Goal: Task Accomplishment & Management: Contribute content

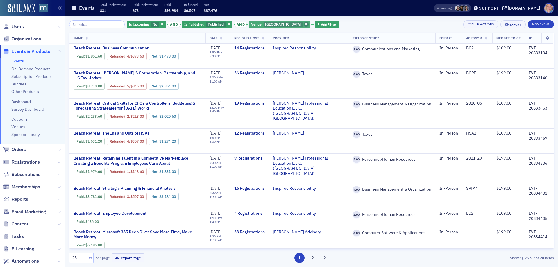
click at [307, 24] on icon "button" at bounding box center [306, 24] width 2 height 3
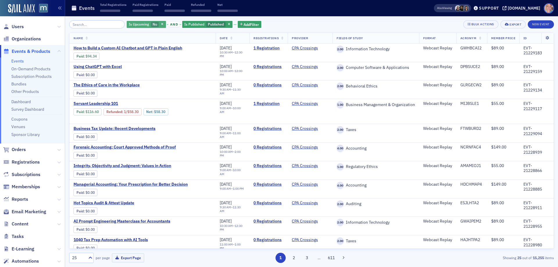
click at [140, 25] on span "Is Upcoming" at bounding box center [139, 24] width 20 height 5
click at [166, 24] on input "Yes" at bounding box center [166, 24] width 5 height 5
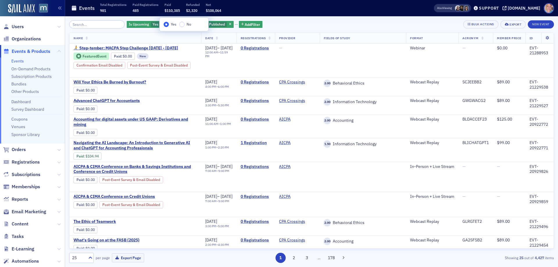
click at [308, 18] on div "Is Upcoming Yes and Is Published Published Add Filter Bulk Actions Export New E…" at bounding box center [311, 141] width 485 height 251
click at [86, 18] on div "Is Upcoming Yes and Is Published Published Add Filter Bulk Actions Export New E…" at bounding box center [311, 141] width 485 height 251
click at [88, 23] on input "search" at bounding box center [96, 24] width 55 height 8
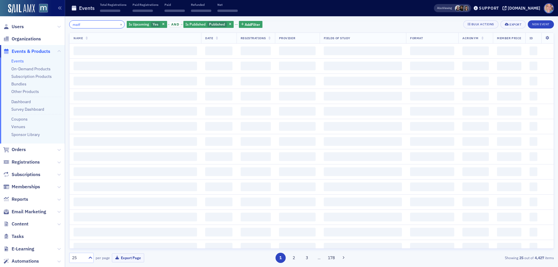
type input "matf"
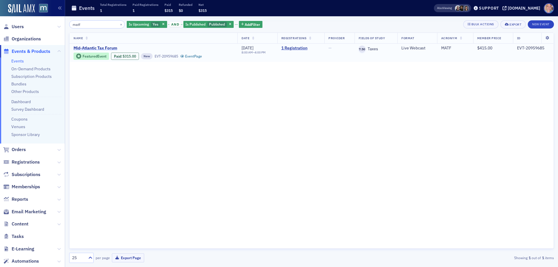
click at [101, 48] on span "Mid-Atlantic Tax Forum" at bounding box center [123, 48] width 98 height 5
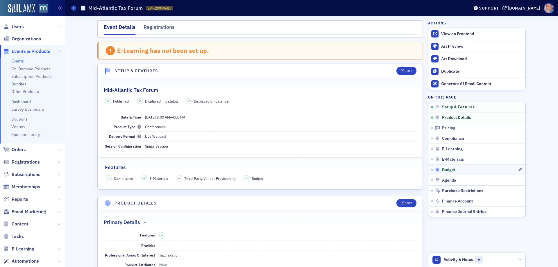
click at [478, 171] on div "Budget" at bounding box center [476, 169] width 83 height 5
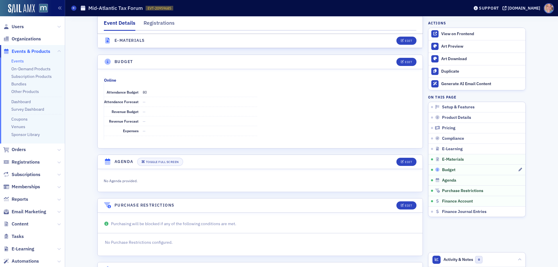
scroll to position [899, 0]
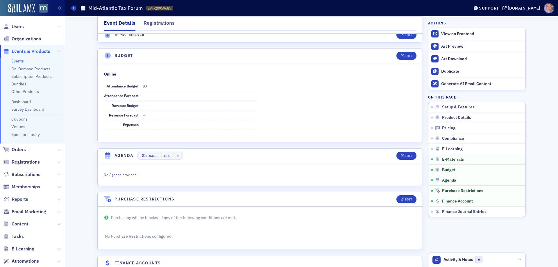
click at [17, 61] on link "Events" at bounding box center [17, 60] width 12 height 5
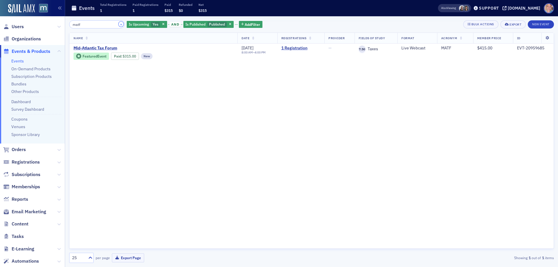
click at [119, 23] on button "×" at bounding box center [121, 24] width 5 height 5
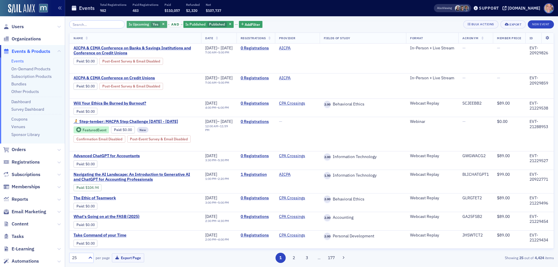
click at [153, 24] on span "Yes" at bounding box center [156, 24] width 6 height 5
click at [184, 25] on input "No" at bounding box center [182, 24] width 5 height 5
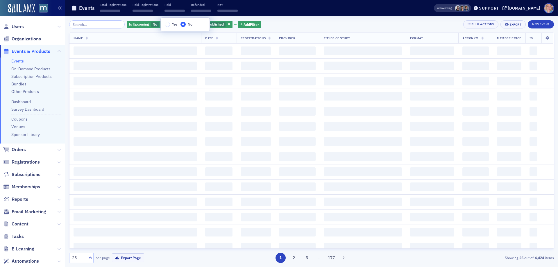
click at [289, 24] on div "Is Upcoming No and Is Published Published Add Filter Bulk Actions Export New Ev…" at bounding box center [311, 24] width 485 height 8
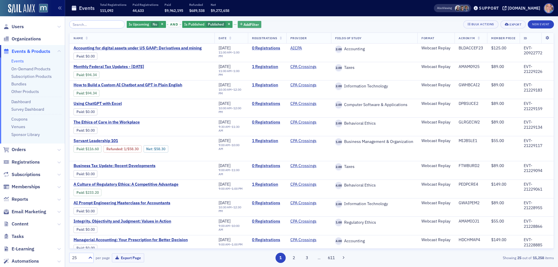
click at [245, 24] on span "Add Filter" at bounding box center [250, 24] width 15 height 5
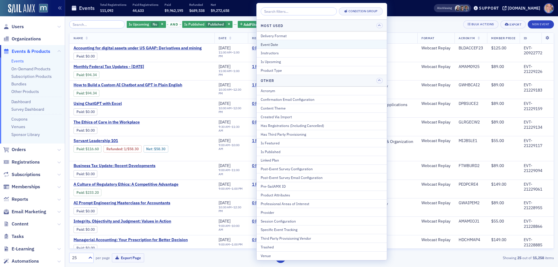
click at [277, 44] on div "Event Date" at bounding box center [322, 44] width 122 height 5
select select "8"
select select "2025"
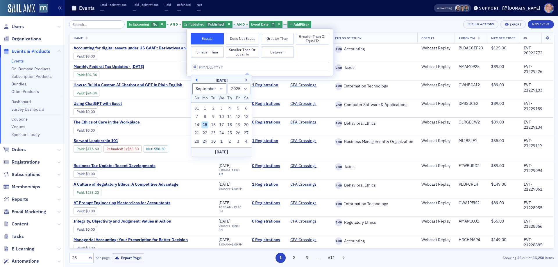
click at [196, 80] on button "Previous Month" at bounding box center [195, 79] width 3 height 3
click at [197, 80] on button "Previous Month" at bounding box center [195, 79] width 3 height 3
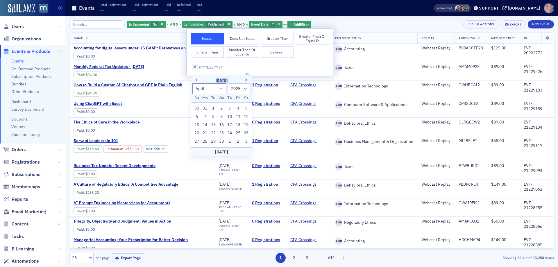
click at [198, 80] on div "April 2025" at bounding box center [221, 81] width 61 height 6
click at [198, 79] on div "April 2025" at bounding box center [221, 81] width 61 height 6
click at [196, 80] on button "Previous Month" at bounding box center [195, 79] width 3 height 3
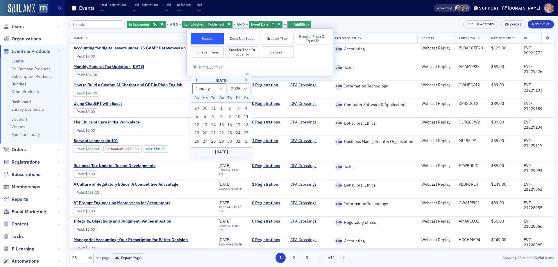
click at [196, 80] on button "Previous Month" at bounding box center [195, 79] width 3 height 3
select select "11"
select select "2024"
click at [196, 80] on button "Previous Month" at bounding box center [195, 79] width 3 height 3
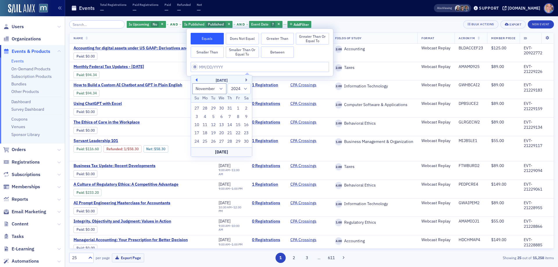
select select "9"
click at [221, 133] on div "23" at bounding box center [221, 133] width 7 height 7
type input "10/23/2024"
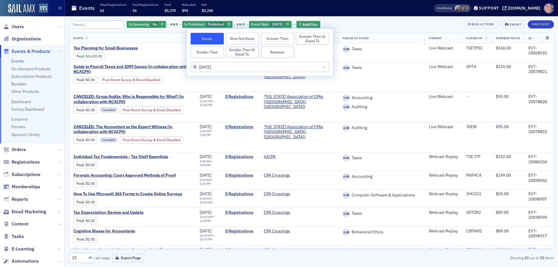
click at [345, 24] on div "Is Upcoming No and Is Published Published and Event Date 10/23/2024 Add Filter …" at bounding box center [311, 24] width 485 height 8
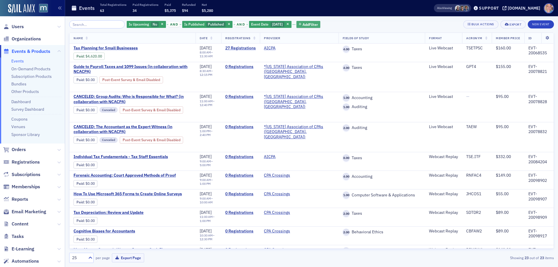
click at [309, 23] on span "Add Filter" at bounding box center [309, 24] width 15 height 5
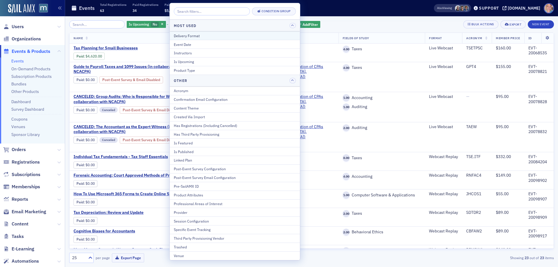
click at [200, 35] on div "Delivery Format" at bounding box center [235, 35] width 122 height 5
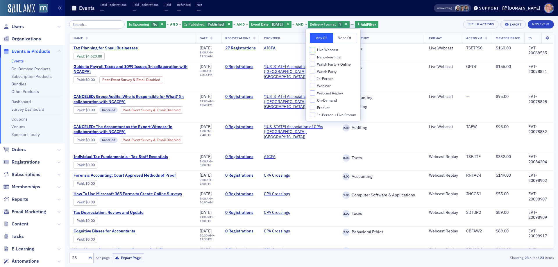
click at [311, 48] on input "Live Webcast" at bounding box center [312, 49] width 5 height 5
checkbox input "true"
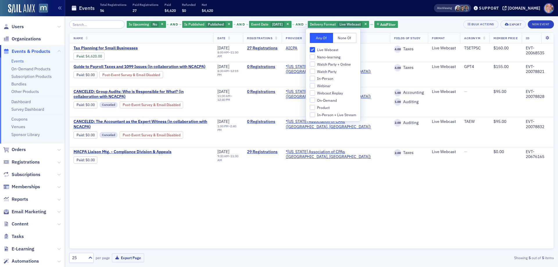
click at [414, 24] on div "Is Upcoming No and Is Published Published and Event Date 10/23/2024 and Deliver…" at bounding box center [311, 24] width 485 height 8
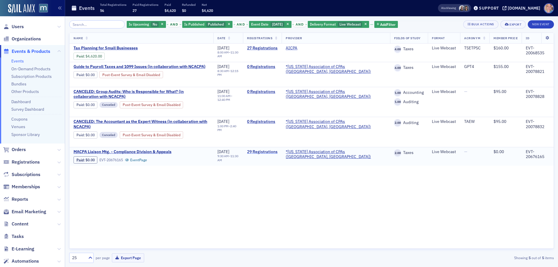
click at [277, 149] on link "29 Registrations" at bounding box center [262, 151] width 31 height 5
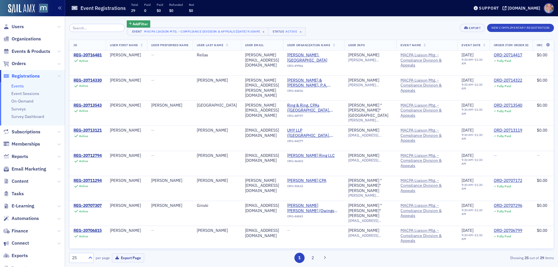
click at [87, 258] on div at bounding box center [89, 258] width 7 height 6
click at [78, 215] on div "50" at bounding box center [81, 211] width 24 height 11
click at [22, 52] on span "Events & Products" at bounding box center [31, 51] width 39 height 6
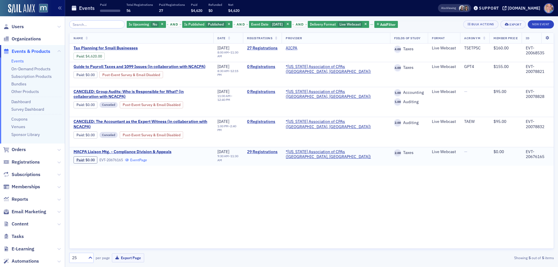
click at [144, 158] on link "Event Page" at bounding box center [136, 160] width 22 height 4
click at [116, 149] on span "MACPA Liaison Mtg. - Compliance Division & Appeals" at bounding box center [123, 151] width 98 height 5
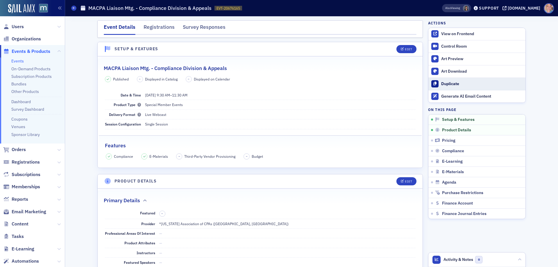
click at [444, 82] on div "Duplicate" at bounding box center [481, 83] width 81 height 5
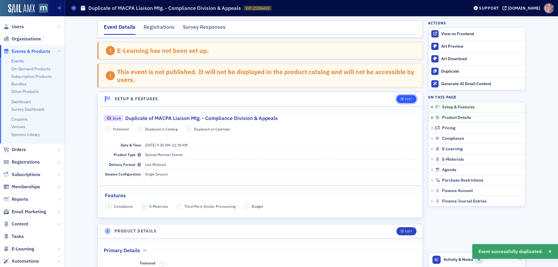
click at [405, 99] on div "Edit" at bounding box center [408, 99] width 7 height 3
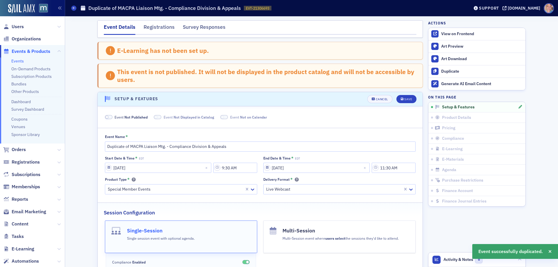
scroll to position [58, 0]
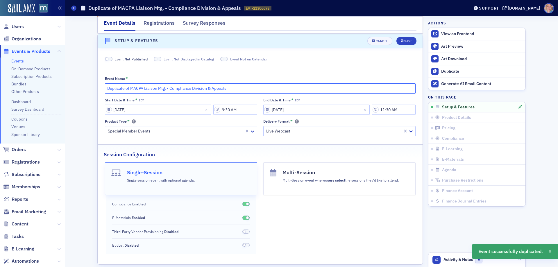
click at [127, 87] on input "Duplicate of MACPA Liaison Mtg. - Compliance Division & Appeals" at bounding box center [260, 88] width 311 height 10
paste input "MACPA Liaison Mtg - Compliance Division & Unclaimed Property"
type input "MACPA Liaison Mtg - Compliance Division & Unclaimed Property"
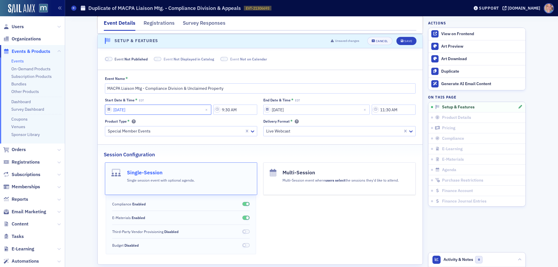
click at [105, 110] on input "10/23/2024" at bounding box center [158, 110] width 106 height 10
select select "9"
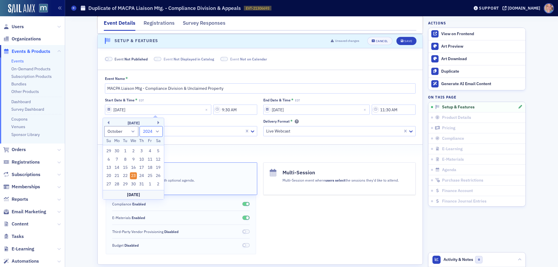
click at [159, 130] on select "1900 1901 1902 1903 1904 1905 1906 1907 1908 1909 1910 1911 1912 1913 1914 1915…" at bounding box center [150, 131] width 23 height 11
select select "2025"
click at [139, 126] on select "1900 1901 1902 1903 1904 1905 1906 1907 1908 1909 1910 1911 1912 1913 1914 1915…" at bounding box center [150, 131] width 23 height 11
click at [134, 183] on div "29" at bounding box center [133, 184] width 7 height 7
type input "10/29/2025"
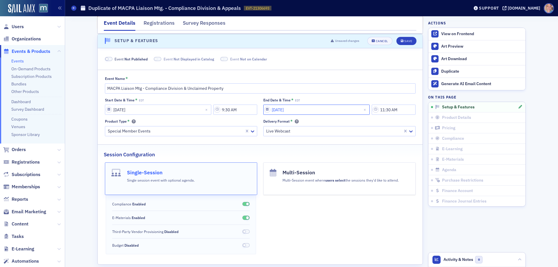
click at [278, 111] on input "10/23/2024" at bounding box center [316, 110] width 106 height 10
select select "9"
select select "2024"
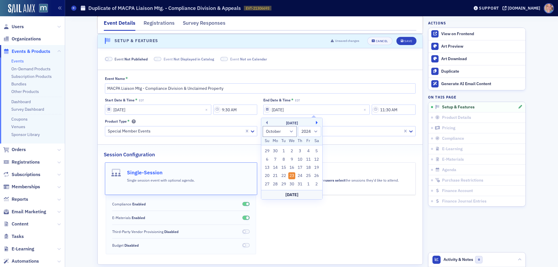
click at [316, 123] on button "Next Month" at bounding box center [317, 122] width 3 height 3
select select "0"
select select "2025"
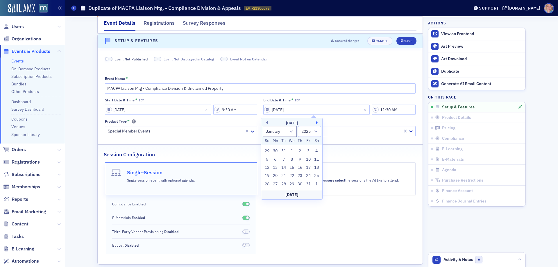
click at [316, 123] on button "Next Month" at bounding box center [317, 122] width 3 height 3
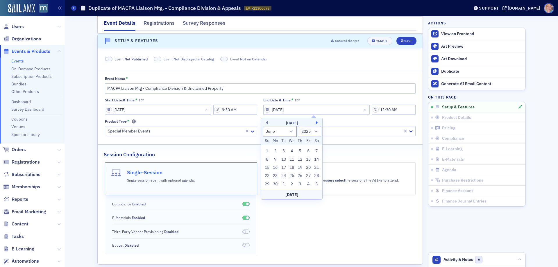
click at [316, 123] on button "Next Month" at bounding box center [317, 122] width 3 height 3
select select "9"
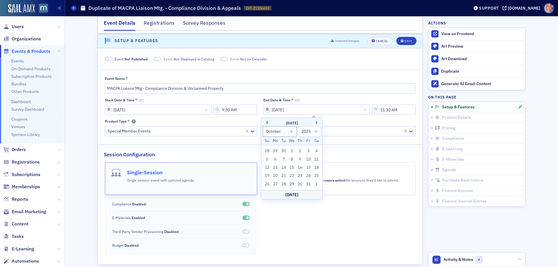
click at [293, 183] on div "29" at bounding box center [291, 184] width 7 height 7
type input "10/29/2025"
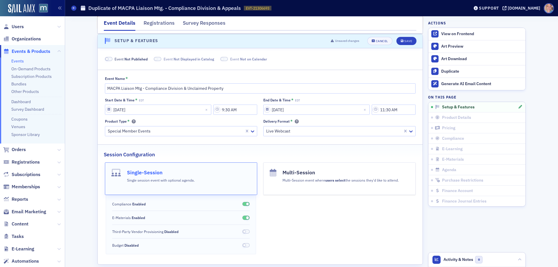
click at [106, 60] on span at bounding box center [106, 59] width 3 height 3
click at [401, 42] on icon "submit" at bounding box center [402, 41] width 3 height 3
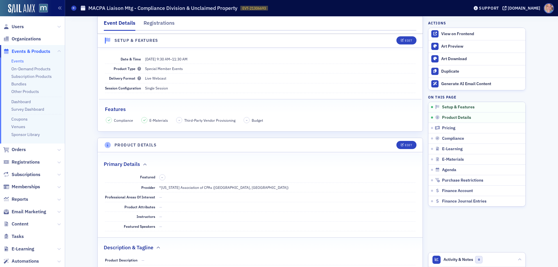
scroll to position [30, 0]
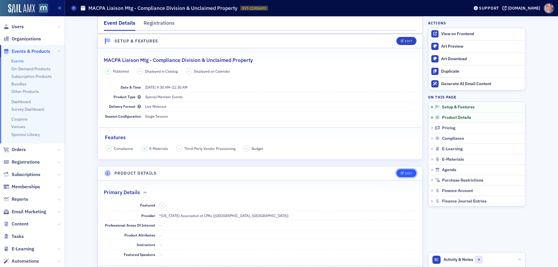
click at [402, 173] on span "Edit" at bounding box center [406, 173] width 11 height 3
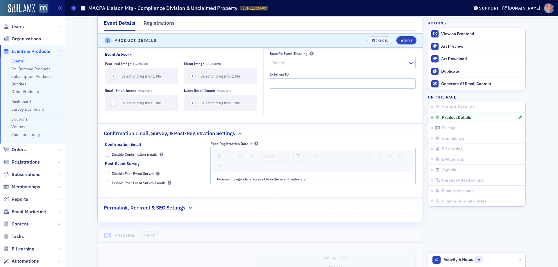
scroll to position [482, 0]
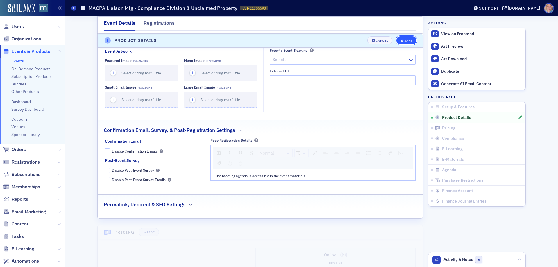
click at [401, 39] on icon "submit" at bounding box center [402, 40] width 3 height 3
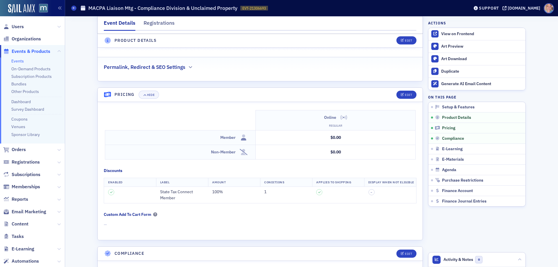
scroll to position [453, 0]
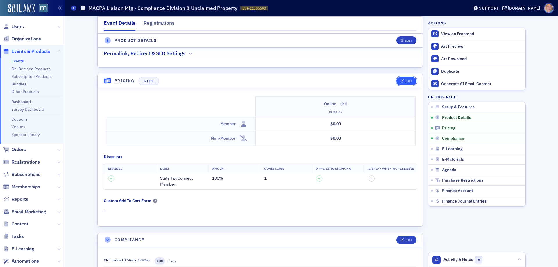
click at [405, 80] on div "Edit" at bounding box center [408, 81] width 7 height 3
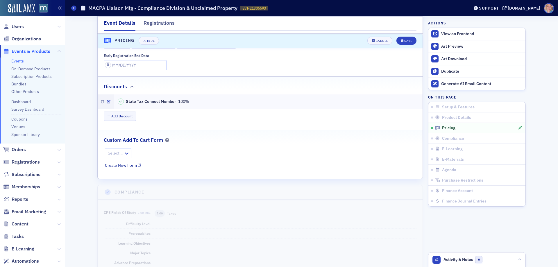
scroll to position [580, 0]
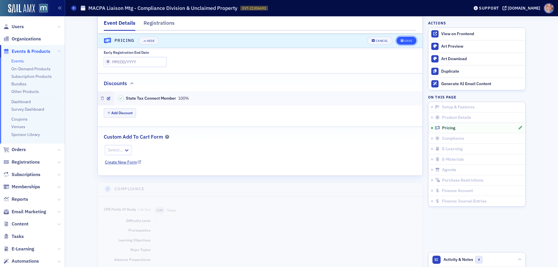
click at [404, 42] on div "Save" at bounding box center [408, 40] width 8 height 3
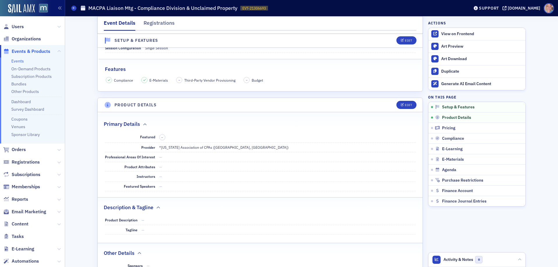
scroll to position [0, 0]
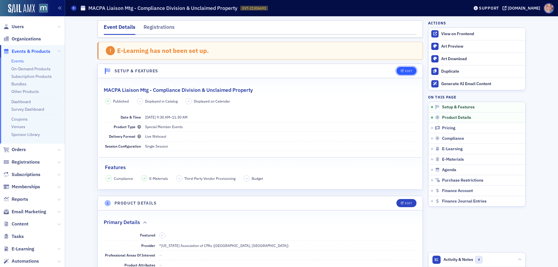
click at [408, 71] on div "Edit" at bounding box center [408, 70] width 7 height 3
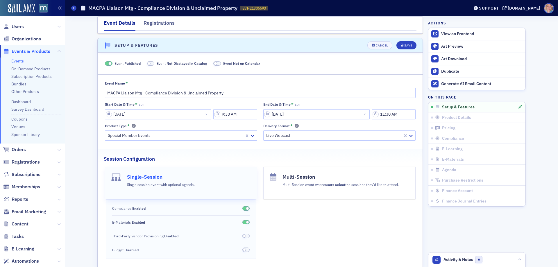
scroll to position [30, 0]
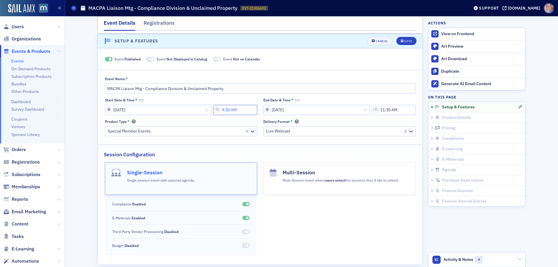
click at [237, 112] on input "9:30 AM" at bounding box center [235, 110] width 44 height 10
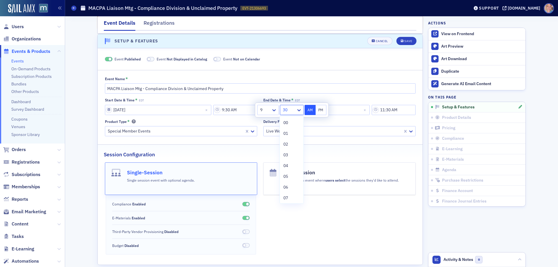
click at [292, 109] on div at bounding box center [288, 109] width 13 height 7
click at [291, 122] on div "00" at bounding box center [291, 123] width 16 height 6
type input "9:00 AM"
click at [311, 111] on button "AM" at bounding box center [310, 110] width 11 height 10
click at [390, 110] on input "11:30 AM" at bounding box center [394, 110] width 44 height 10
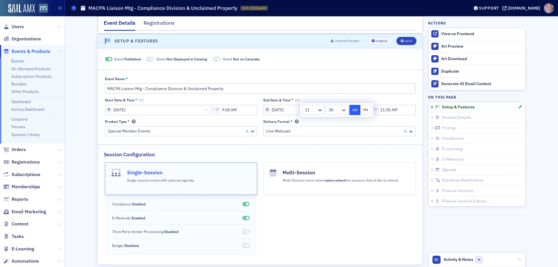
click at [338, 110] on div at bounding box center [334, 109] width 12 height 7
click at [338, 121] on div "00" at bounding box center [336, 123] width 15 height 6
type input "11:00 AM"
click at [352, 111] on button "AM" at bounding box center [354, 110] width 11 height 10
click at [397, 42] on button "Save" at bounding box center [406, 41] width 20 height 8
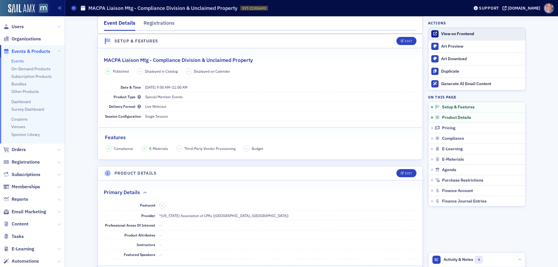
click at [457, 31] on div "View on Frontend" at bounding box center [481, 33] width 81 height 5
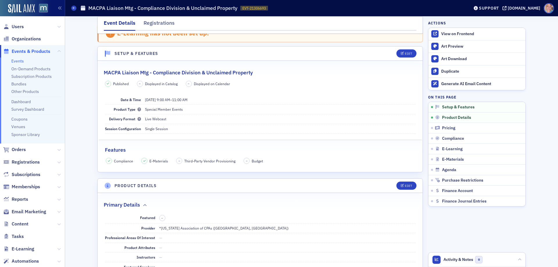
scroll to position [0, 0]
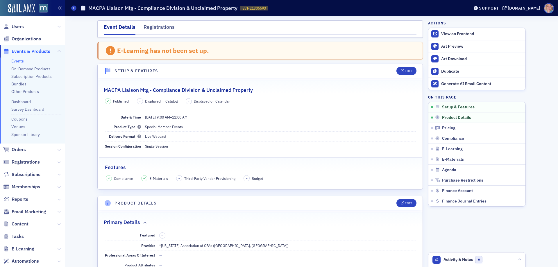
click at [19, 61] on link "Events" at bounding box center [17, 60] width 12 height 5
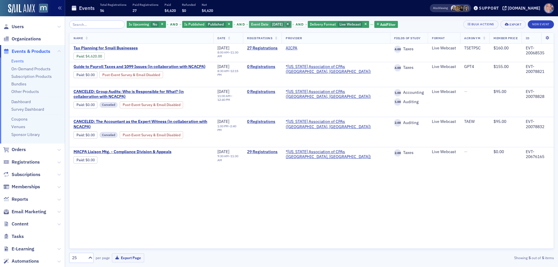
click at [289, 24] on icon "button" at bounding box center [287, 24] width 2 height 3
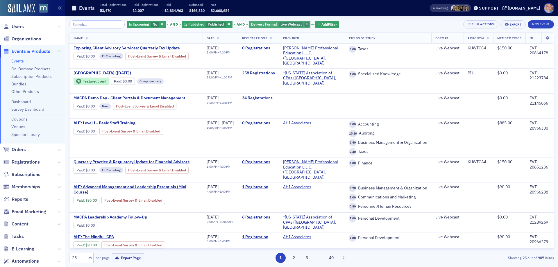
click at [305, 25] on icon "button" at bounding box center [306, 24] width 2 height 3
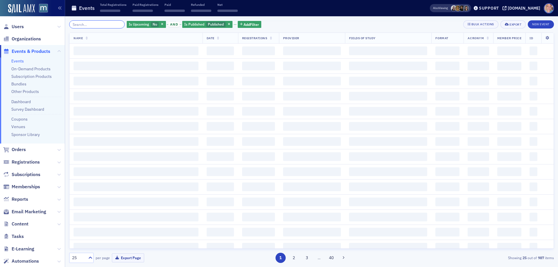
click at [91, 26] on input "search" at bounding box center [96, 24] width 55 height 8
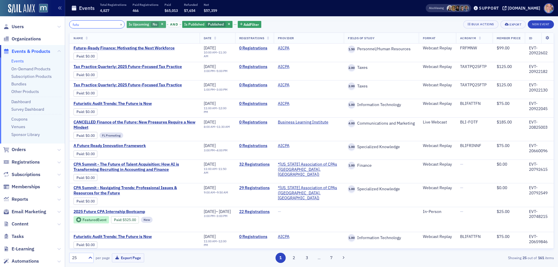
type input "futu"
click at [153, 25] on span "No" at bounding box center [155, 24] width 5 height 5
click at [166, 25] on input "Yes" at bounding box center [166, 24] width 5 height 5
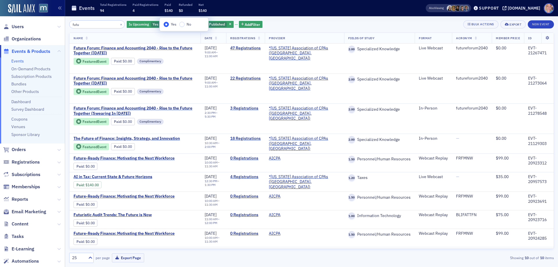
click at [287, 25] on div "futu × Is Upcoming Yes and Is Published Published Add Filter Bulk Actions Expor…" at bounding box center [311, 24] width 485 height 8
click at [18, 25] on span "Users" at bounding box center [18, 27] width 12 height 6
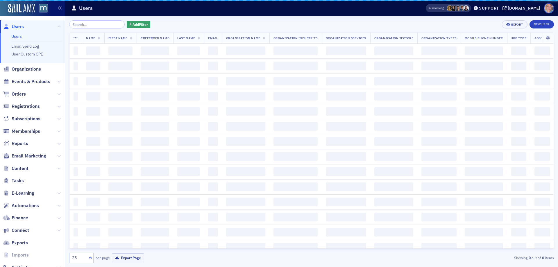
click at [98, 25] on input "search" at bounding box center [96, 24] width 55 height 8
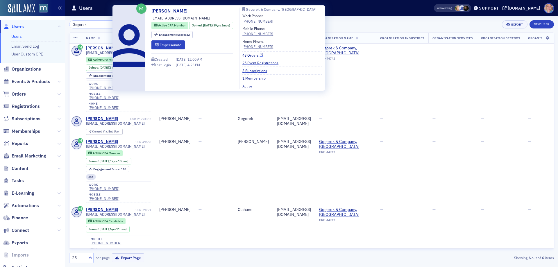
type input "Gegorek"
click at [257, 55] on link "48 Orders" at bounding box center [252, 55] width 21 height 5
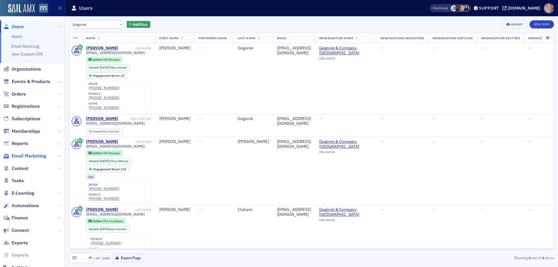
click at [26, 157] on span "Email Marketing" at bounding box center [29, 156] width 35 height 6
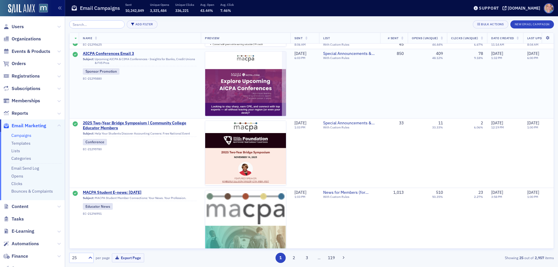
scroll to position [1535, 0]
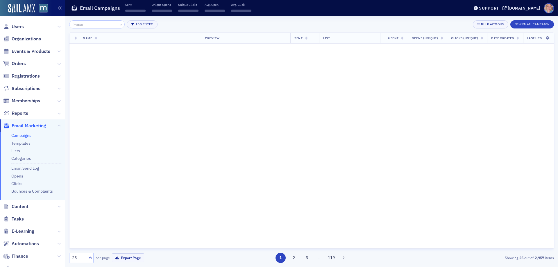
type input "impact"
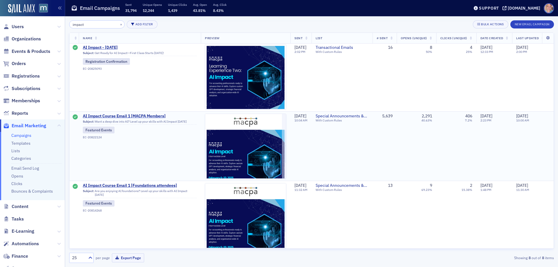
scroll to position [355, 0]
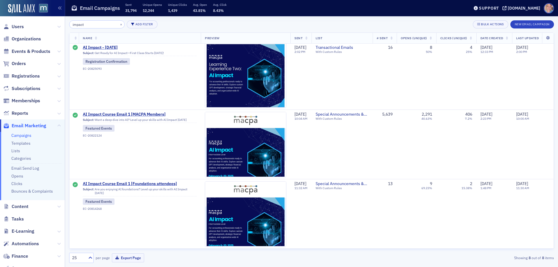
click at [79, 25] on input "impact" at bounding box center [96, 24] width 55 height 8
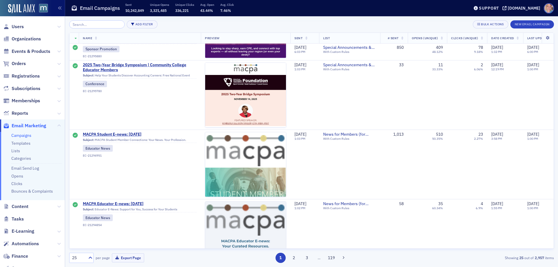
scroll to position [1535, 0]
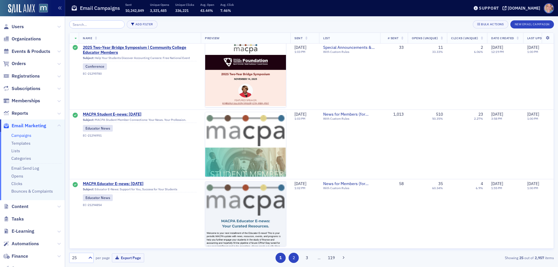
click at [294, 257] on button "2" at bounding box center [294, 258] width 10 height 10
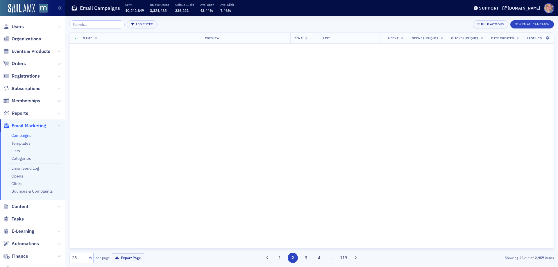
scroll to position [0, 0]
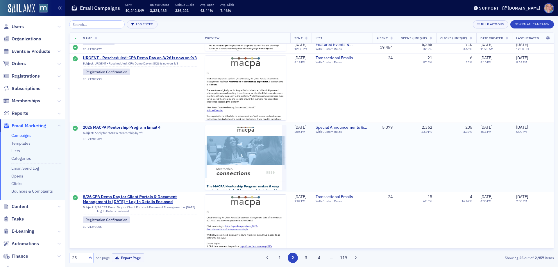
scroll to position [1535, 0]
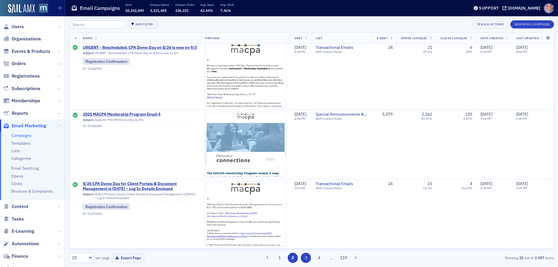
click at [307, 257] on button "3" at bounding box center [306, 258] width 10 height 10
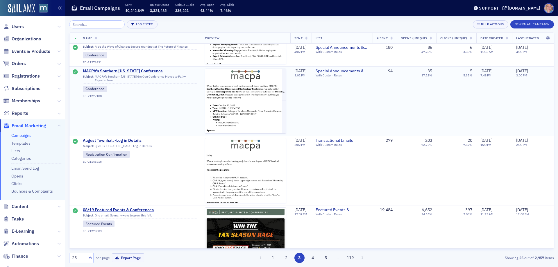
scroll to position [814, 0]
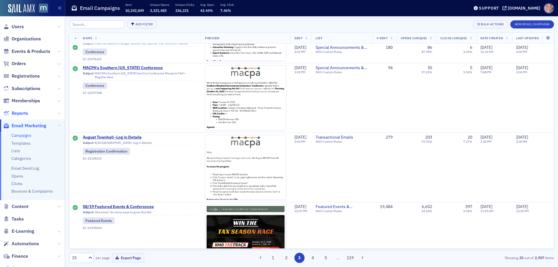
click at [19, 115] on span "Reports" at bounding box center [20, 113] width 17 height 6
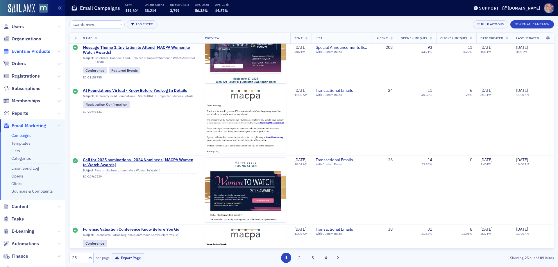
click at [21, 50] on span "Events & Products" at bounding box center [31, 51] width 39 height 6
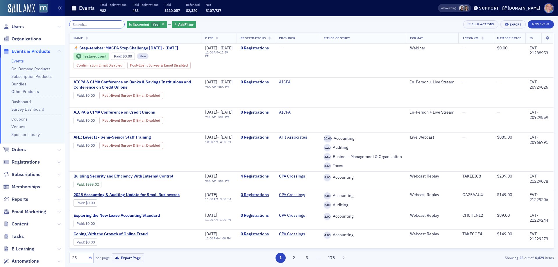
click at [91, 26] on input "search" at bounding box center [96, 24] width 55 height 8
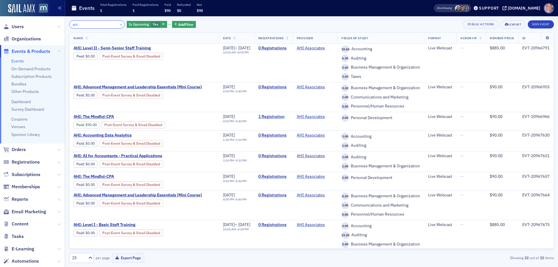
type input "ahi"
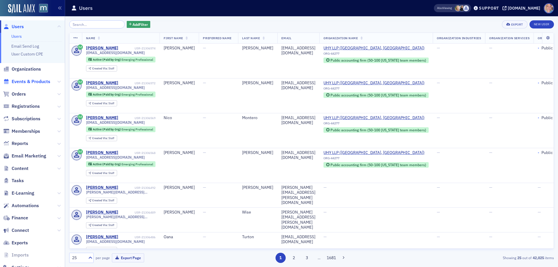
click at [38, 83] on span "Events & Products" at bounding box center [31, 81] width 39 height 6
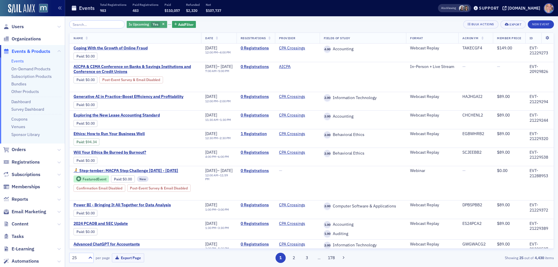
click at [142, 26] on span "Is Upcoming" at bounding box center [139, 24] width 20 height 5
click at [181, 25] on input "No" at bounding box center [182, 24] width 5 height 5
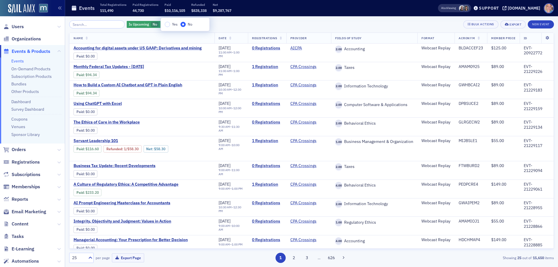
click at [220, 29] on div "Is Upcoming No Add Filter Bulk Actions Export New Event Name Date Registrations…" at bounding box center [311, 141] width 485 height 243
click at [108, 24] on input "search" at bounding box center [96, 24] width 55 height 8
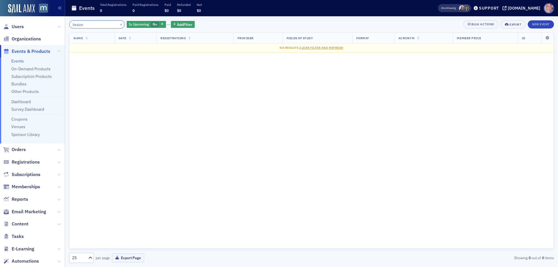
click at [79, 25] on input "liasion" at bounding box center [96, 24] width 55 height 8
click at [77, 23] on input "liasion" at bounding box center [96, 24] width 55 height 8
drag, startPoint x: 88, startPoint y: 25, endPoint x: 52, endPoint y: 24, distance: 35.5
click at [52, 24] on div "Users Organizations Events & Products Events On-Demand Products Subscription Pr…" at bounding box center [279, 133] width 558 height 267
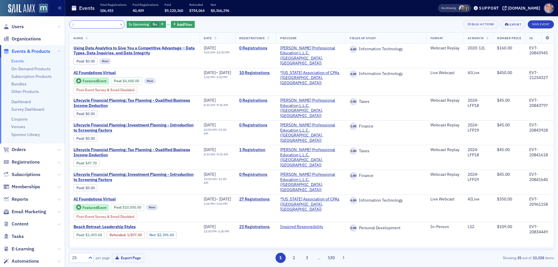
click at [84, 24] on input "l" at bounding box center [96, 24] width 55 height 8
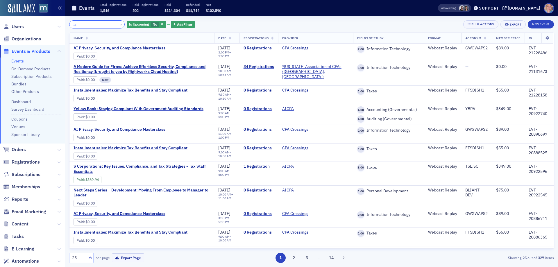
type input "lia"
click at [178, 22] on span "Add Filter" at bounding box center [184, 24] width 15 height 5
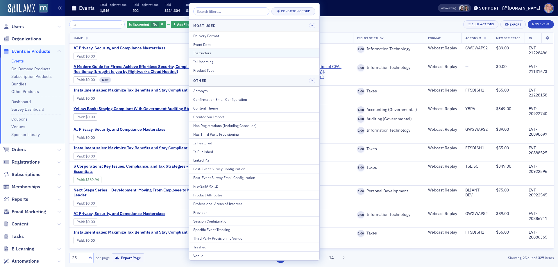
click at [212, 55] on div "Instructors" at bounding box center [254, 52] width 122 height 5
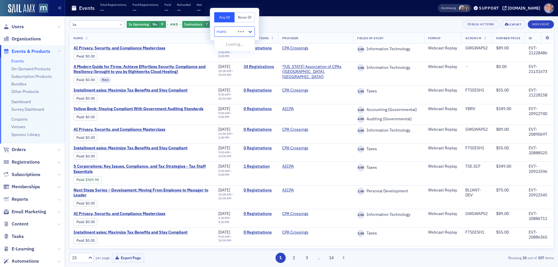
type input "mansp"
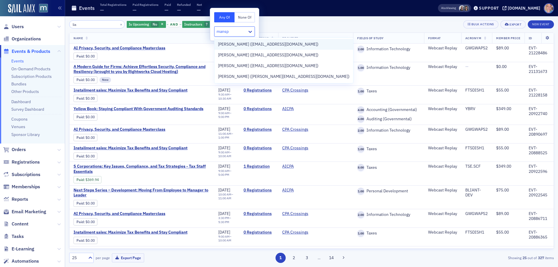
click at [250, 46] on span "Mike Manspeaker (mmanspeaker@sek.com)" at bounding box center [268, 44] width 101 height 6
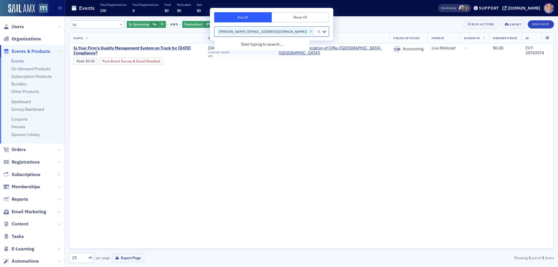
click at [348, 22] on div "lia × Is Upcoming No and Instructors Mike Manspeaker (mmanspeaker@sek.com) Add …" at bounding box center [311, 24] width 485 height 8
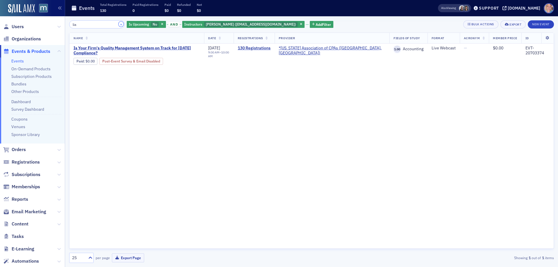
click at [119, 24] on button "×" at bounding box center [121, 24] width 5 height 5
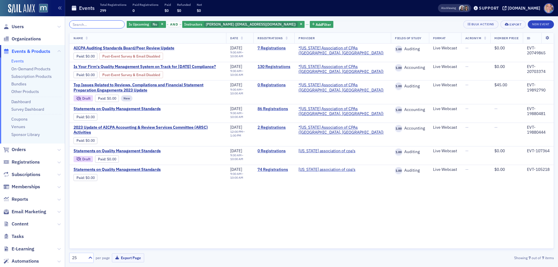
click at [93, 27] on input "search" at bounding box center [96, 24] width 55 height 8
paste input "MACPA Liaison Mtg"
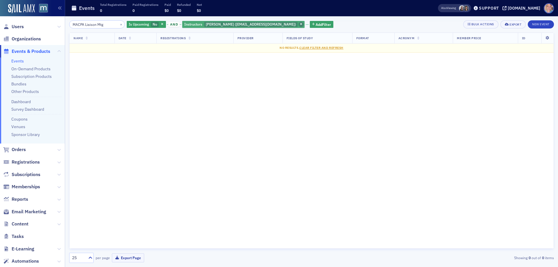
click at [300, 24] on icon "button" at bounding box center [301, 24] width 2 height 3
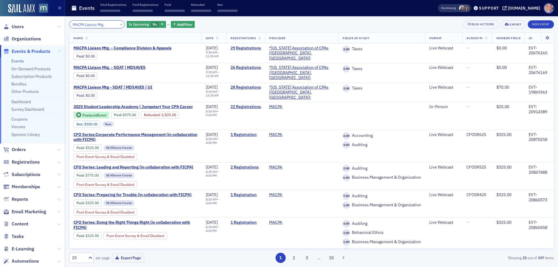
click at [101, 26] on input "MACPA Liaison Mtg" at bounding box center [96, 24] width 55 height 8
type input "MACPA Liaison"
click at [139, 47] on span "MACPA Liaison Mtg. - Compliance Division & Appeals" at bounding box center [123, 48] width 98 height 5
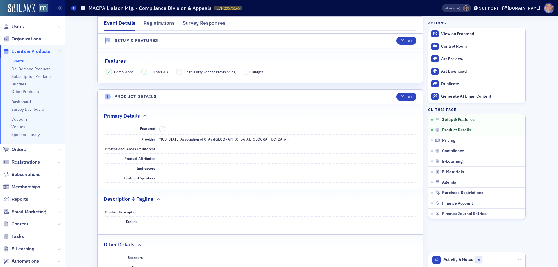
scroll to position [87, 0]
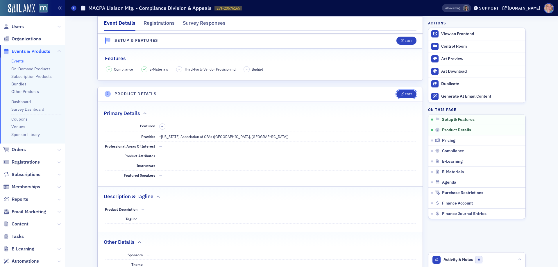
drag, startPoint x: 406, startPoint y: 94, endPoint x: 211, endPoint y: 82, distance: 195.6
click at [406, 94] on div "Edit" at bounding box center [408, 94] width 7 height 3
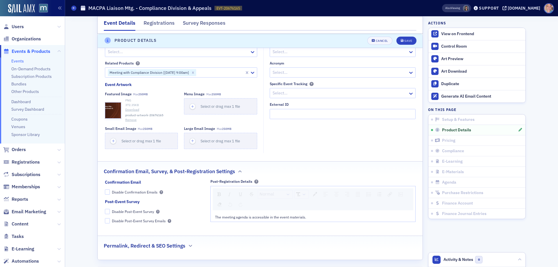
scroll to position [460, 0]
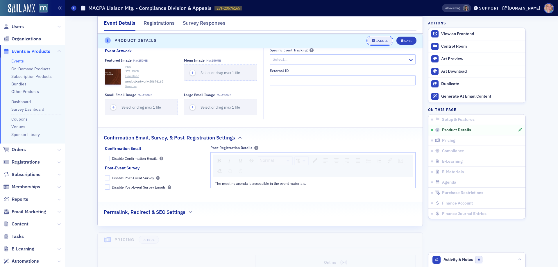
click at [377, 40] on div "Cancel" at bounding box center [382, 40] width 12 height 3
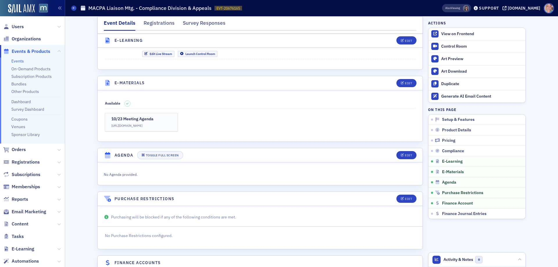
scroll to position [780, 0]
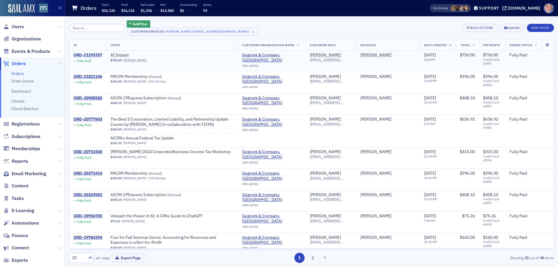
click at [86, 56] on div "ORD-21293357" at bounding box center [88, 55] width 29 height 5
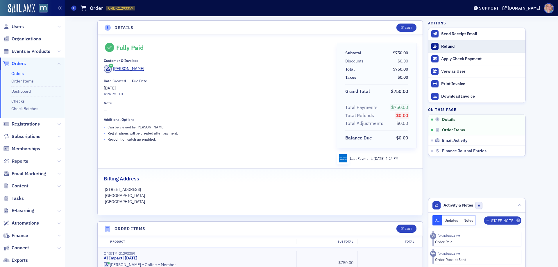
click at [448, 46] on div "Refund" at bounding box center [481, 46] width 81 height 5
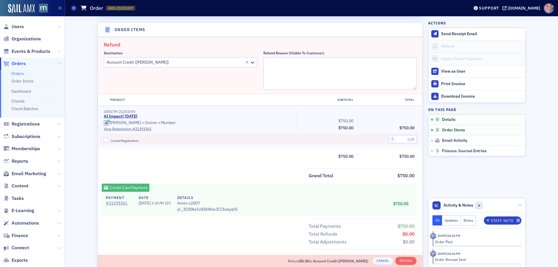
scroll to position [202, 0]
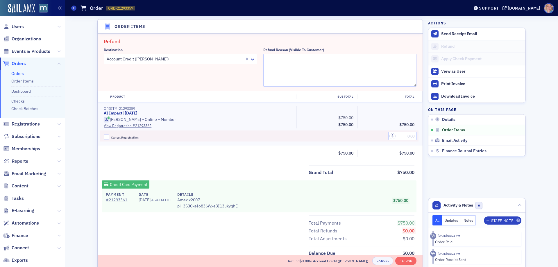
click at [189, 57] on div at bounding box center [175, 58] width 138 height 7
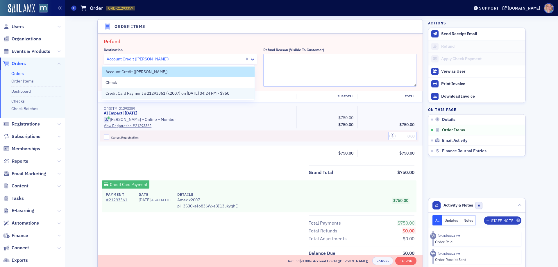
click at [167, 94] on span "Credit Card Payment #21293361 (x2007) on 9/2/2025 04:24 PM - $750" at bounding box center [167, 93] width 124 height 6
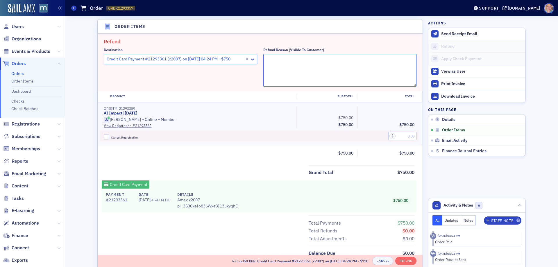
click at [285, 66] on textarea "Refund Reason (Visible to Customer)" at bounding box center [339, 70] width 153 height 33
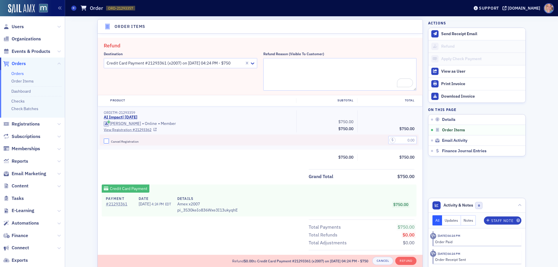
click at [104, 141] on input "Cancel Registration" at bounding box center [106, 141] width 5 height 5
checkbox input "true"
click at [284, 66] on textarea "Refund Reason (Visible to Customer)" at bounding box center [339, 74] width 153 height 33
click at [396, 137] on input "text" at bounding box center [402, 140] width 28 height 8
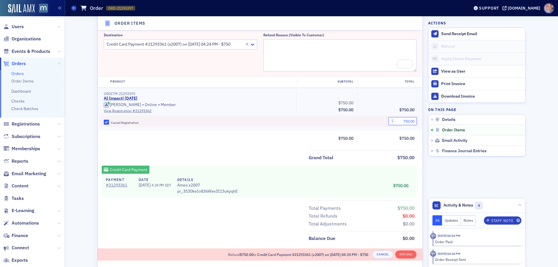
scroll to position [231, 0]
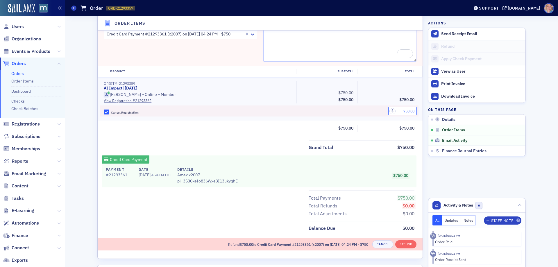
type input "750.00"
click at [406, 243] on button "Refund" at bounding box center [405, 244] width 21 height 8
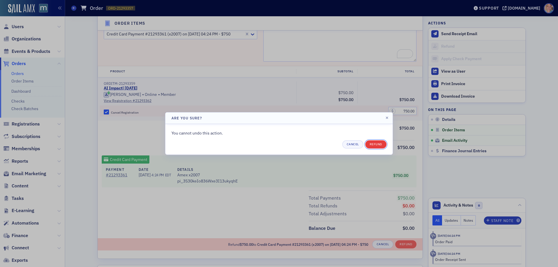
click at [377, 145] on button "Refund" at bounding box center [375, 144] width 21 height 8
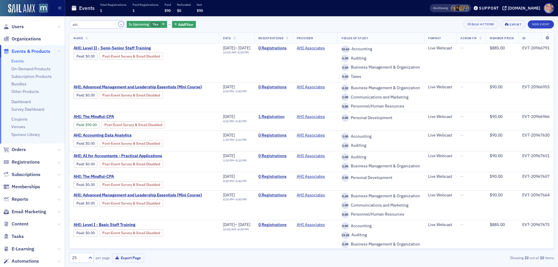
click at [119, 25] on button "×" at bounding box center [121, 24] width 5 height 5
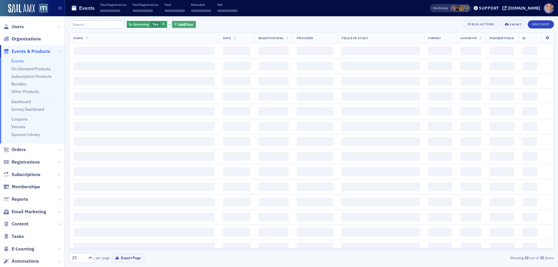
click at [178, 24] on span "Add Filter" at bounding box center [185, 24] width 15 height 5
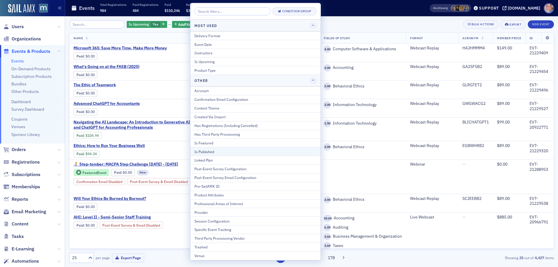
click at [212, 151] on div "Is Published" at bounding box center [255, 151] width 122 height 5
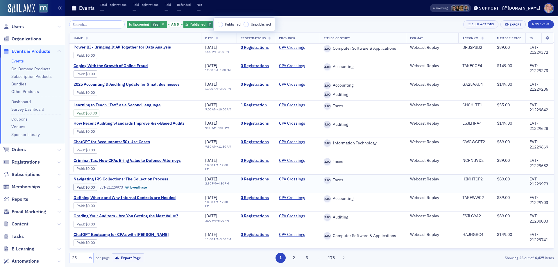
scroll to position [369, 0]
click at [293, 259] on button "2" at bounding box center [294, 258] width 10 height 10
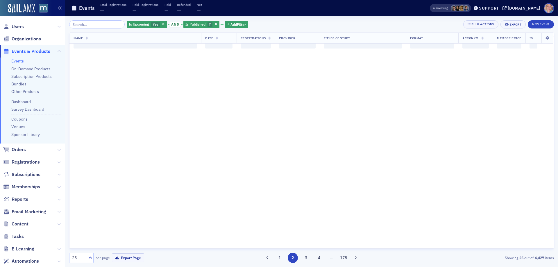
scroll to position [0, 0]
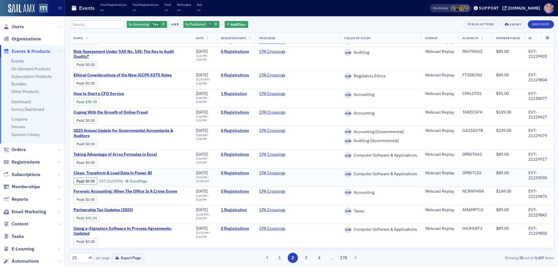
scroll to position [174, 0]
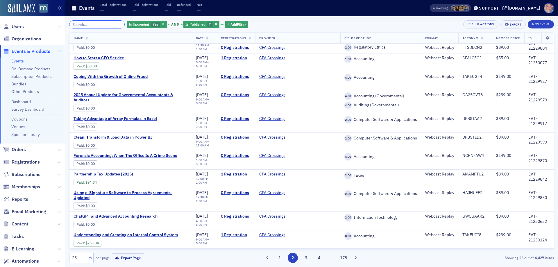
click at [87, 22] on input "search" at bounding box center [96, 24] width 55 height 8
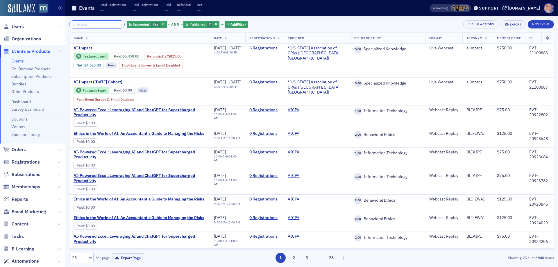
type input "ai impact"
drag, startPoint x: 115, startPoint y: 24, endPoint x: 87, endPoint y: 24, distance: 27.9
click at [119, 24] on button "×" at bounding box center [121, 24] width 5 height 5
click at [87, 24] on input "search" at bounding box center [96, 24] width 55 height 8
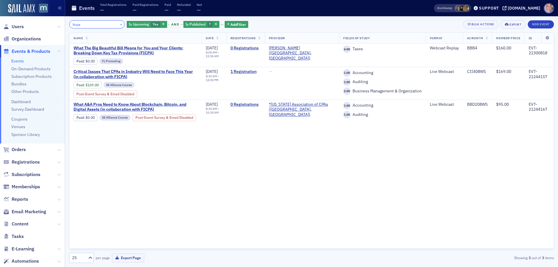
type input "ficpa"
click at [119, 25] on button "×" at bounding box center [121, 24] width 5 height 5
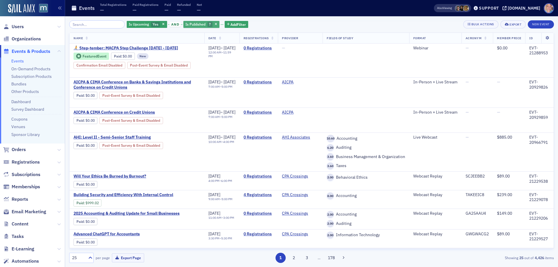
click at [196, 26] on span "Is Published" at bounding box center [195, 24] width 20 height 5
click at [221, 24] on input "Published" at bounding box center [220, 24] width 5 height 5
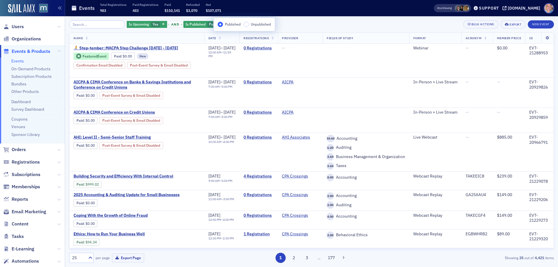
click at [308, 26] on div "Is Upcoming Yes and Is Published Published Add Filter Bulk Actions Export New E…" at bounding box center [311, 24] width 485 height 8
click at [245, 22] on span "Add Filter" at bounding box center [252, 24] width 15 height 5
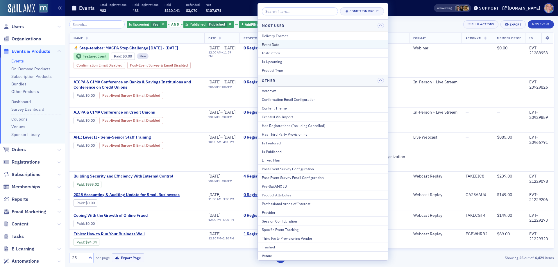
click at [285, 42] on div "Event Date" at bounding box center [323, 44] width 122 height 5
select select "8"
select select "2025"
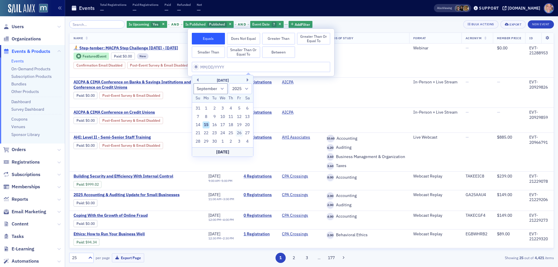
click at [241, 133] on div "26" at bounding box center [239, 133] width 7 height 7
type input "09/26/2025"
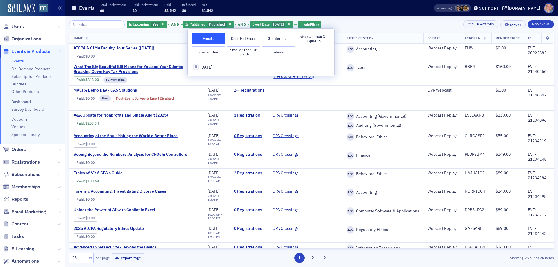
click at [386, 24] on div "Is Upcoming Yes and Is Published Published and Event Date 9/26/2025 Add Filter …" at bounding box center [311, 24] width 485 height 8
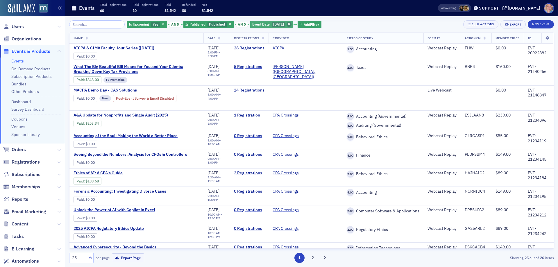
click at [290, 25] on icon "button" at bounding box center [289, 24] width 2 height 3
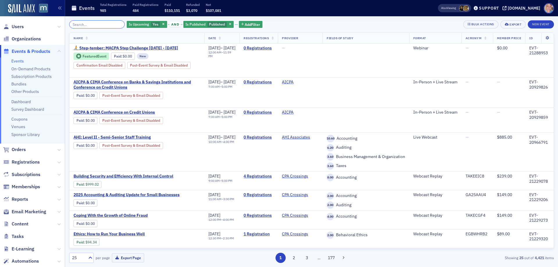
click at [97, 27] on input "search" at bounding box center [96, 24] width 55 height 8
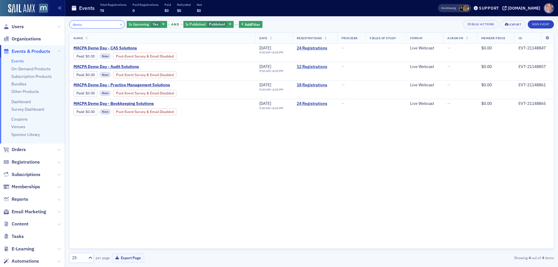
type input "demo"
click at [119, 25] on button "×" at bounding box center [121, 24] width 5 height 5
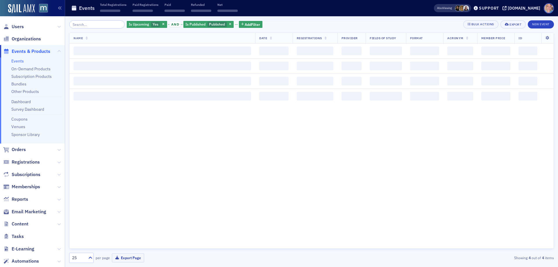
click at [153, 26] on span "Yes" at bounding box center [156, 24] width 6 height 5
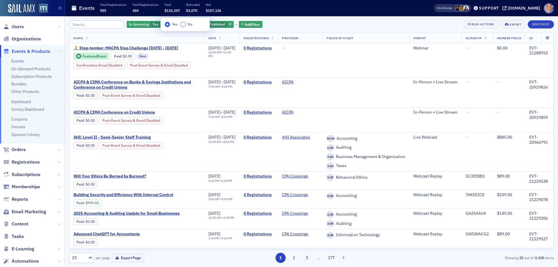
click at [183, 25] on input "No" at bounding box center [182, 24] width 5 height 5
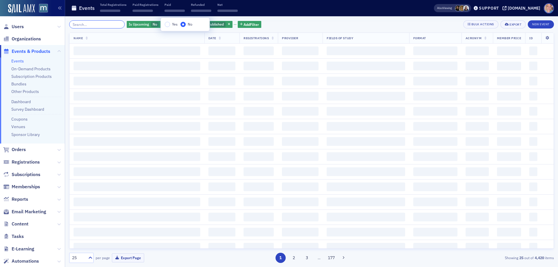
click at [95, 24] on input "search" at bounding box center [96, 24] width 55 height 8
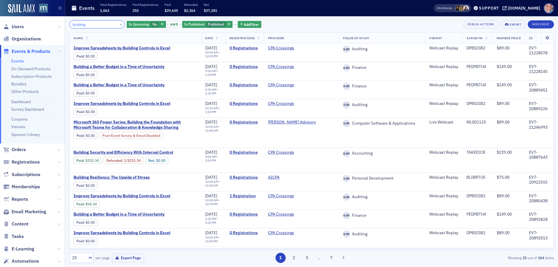
drag, startPoint x: 99, startPoint y: 25, endPoint x: 35, endPoint y: 47, distance: 68.4
click at [49, 32] on div "Users Organizations Events & Products Events On-Demand Products Subscription Pr…" at bounding box center [279, 133] width 558 height 267
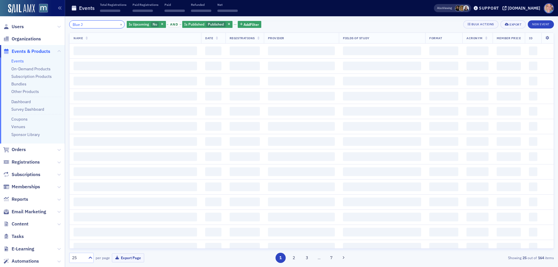
type input "Blue J"
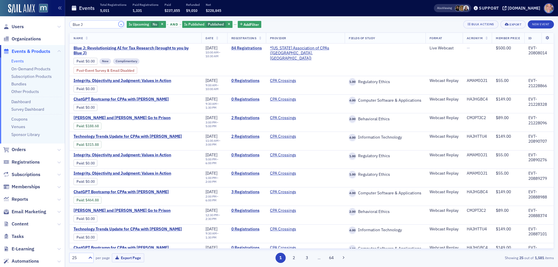
click at [119, 24] on button "×" at bounding box center [121, 24] width 5 height 5
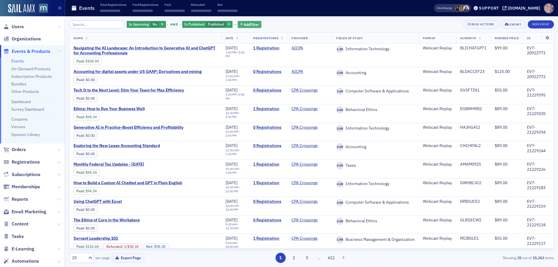
click at [248, 25] on span "Add Filter" at bounding box center [250, 24] width 15 height 5
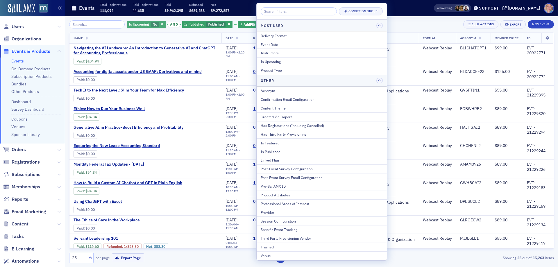
click at [151, 24] on span "No" at bounding box center [155, 25] width 8 height 6
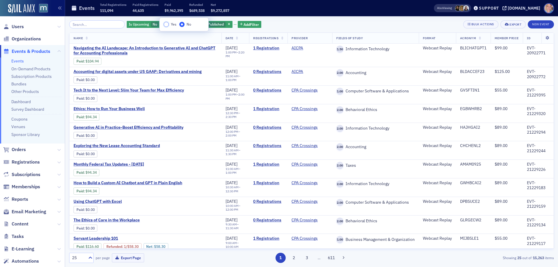
click at [166, 25] on input "Yes" at bounding box center [166, 24] width 5 height 5
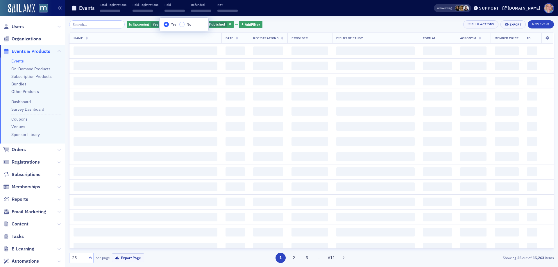
click at [299, 21] on div "Is Upcoming Yes and Is Published Published Add Filter Bulk Actions Export New E…" at bounding box center [311, 24] width 485 height 8
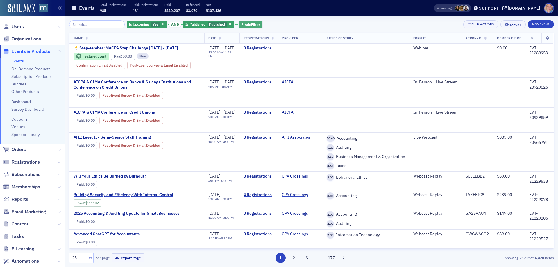
click at [245, 26] on span "Add Filter" at bounding box center [252, 24] width 15 height 5
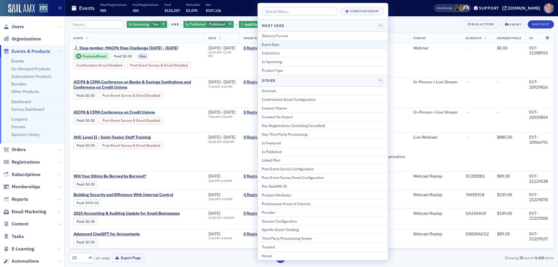
click at [290, 46] on div "Event Date" at bounding box center [323, 44] width 122 height 5
select select "8"
select select "2025"
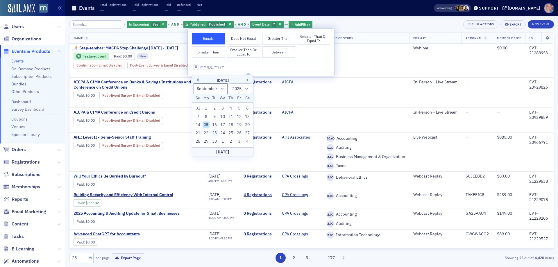
click at [216, 133] on div "23" at bounding box center [214, 133] width 7 height 7
type input "09/23/2025"
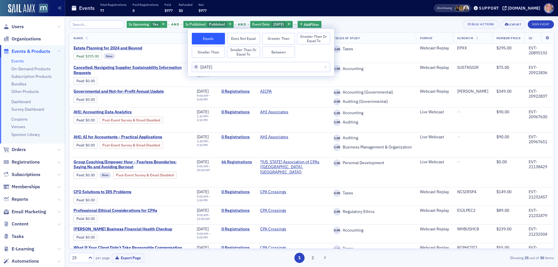
click at [376, 27] on div "Is Upcoming Yes and Is Published Published and Event Date 9/23/2025 Add Filter …" at bounding box center [311, 24] width 485 height 8
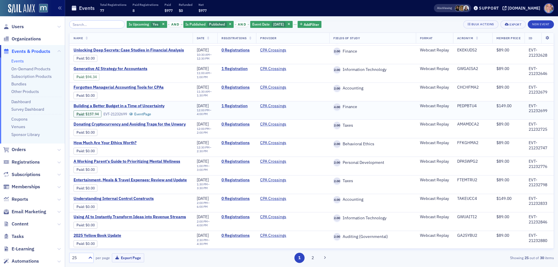
scroll to position [290, 0]
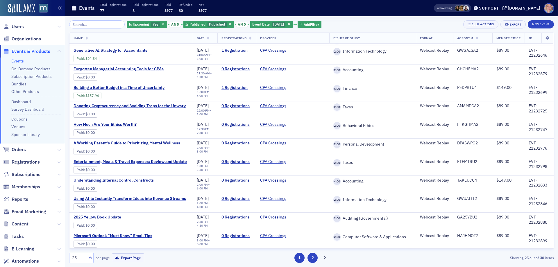
click at [313, 259] on button "2" at bounding box center [312, 258] width 10 height 10
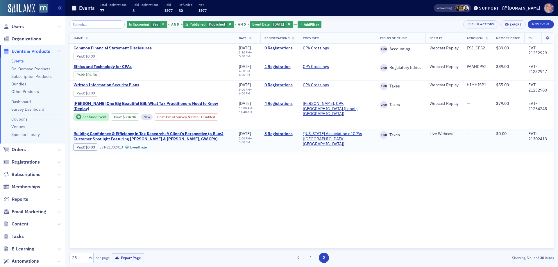
click at [117, 132] on span "Building Confidence & Efficiency in Tax Research: A Client’s Perspective (a Blu…" at bounding box center [152, 136] width 157 height 10
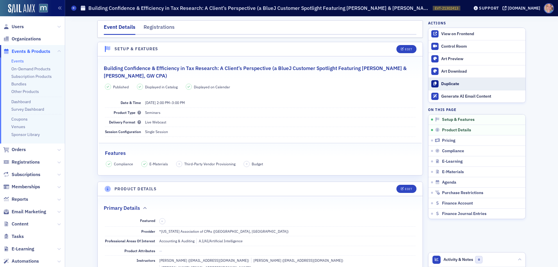
click at [441, 82] on div "Duplicate" at bounding box center [481, 83] width 81 height 5
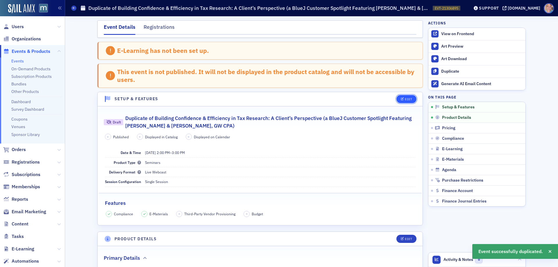
click at [408, 99] on div "Edit" at bounding box center [408, 99] width 7 height 3
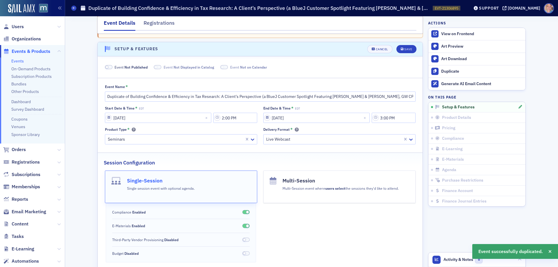
scroll to position [58, 0]
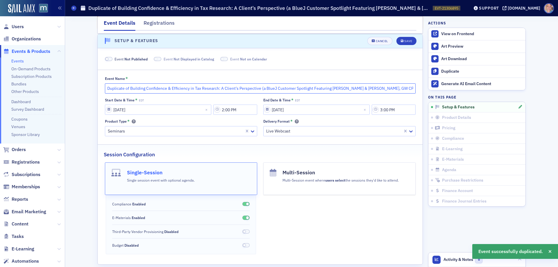
click at [147, 86] on input "Duplicate of Building Confidence & Efficiency in Tax Research: A Client’s Persp…" at bounding box center [260, 88] width 311 height 10
drag, startPoint x: 127, startPoint y: 89, endPoint x: 92, endPoint y: 91, distance: 34.6
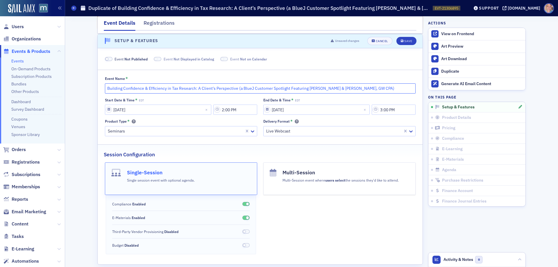
type input "Building Confidence & Efficiency in Tax Research: A Client’s Perspective (a Blu…"
click at [106, 108] on input "09/23/2025" at bounding box center [158, 110] width 106 height 10
select select "8"
select select "2025"
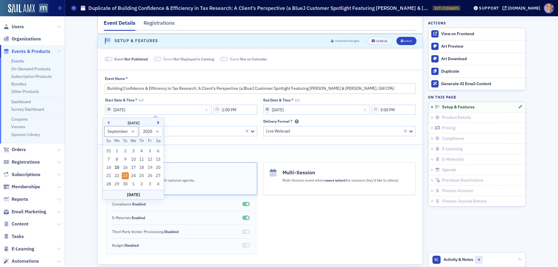
click at [158, 123] on button "Next Month" at bounding box center [158, 122] width 3 height 3
select select "9"
drag, startPoint x: 124, startPoint y: 184, endPoint x: 139, endPoint y: 175, distance: 17.3
click at [124, 183] on div "28" at bounding box center [125, 184] width 7 height 7
type input "10/28/2025"
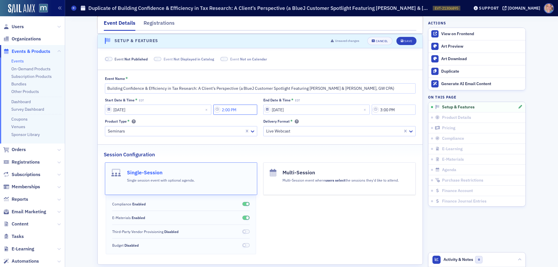
click at [232, 110] on input "2:00 PM" at bounding box center [235, 110] width 44 height 10
click at [266, 109] on div at bounding box center [264, 109] width 11 height 7
drag, startPoint x: 263, startPoint y: 180, endPoint x: 308, endPoint y: 124, distance: 71.5
click at [263, 179] on span "9" at bounding box center [262, 179] width 2 height 6
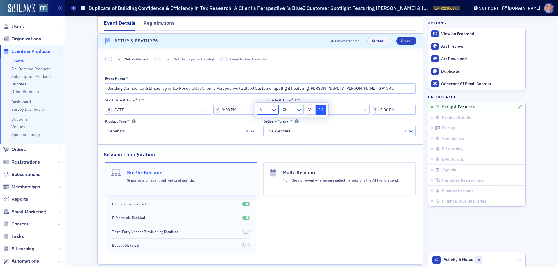
click at [309, 108] on button "AM" at bounding box center [310, 110] width 11 height 10
type input "9:00 AM"
click at [337, 111] on input "09/23/2025" at bounding box center [316, 110] width 106 height 10
select select "8"
select select "2025"
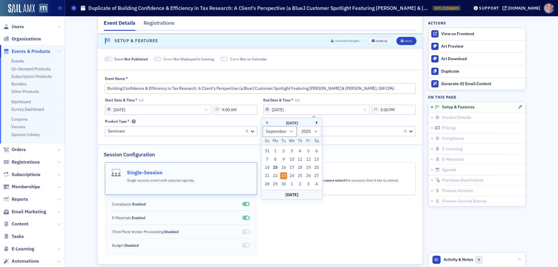
click at [317, 122] on button "Next Month" at bounding box center [317, 122] width 3 height 3
select select "9"
drag, startPoint x: 284, startPoint y: 183, endPoint x: 274, endPoint y: 142, distance: 42.5
click at [284, 183] on div "28" at bounding box center [283, 184] width 7 height 7
type input "10/28/2025"
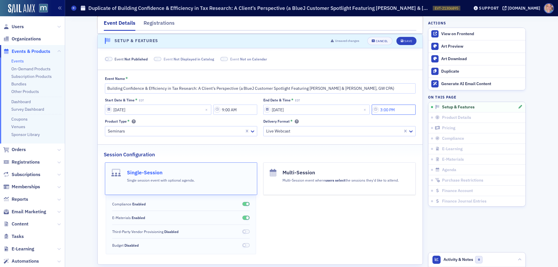
click at [397, 110] on input "3:00 PM" at bounding box center [394, 110] width 44 height 10
click at [316, 108] on icon at bounding box center [319, 110] width 6 height 6
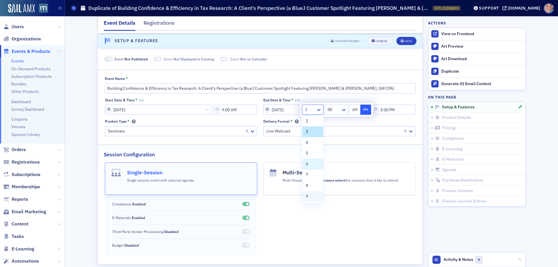
scroll to position [44, 0]
drag, startPoint x: 309, startPoint y: 175, endPoint x: 337, endPoint y: 127, distance: 55.3
click at [309, 174] on span "10" at bounding box center [308, 175] width 5 height 6
click at [355, 105] on button "AM" at bounding box center [354, 110] width 11 height 10
type input "10:00 AM"
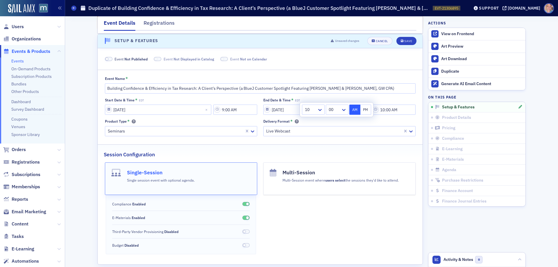
click at [348, 128] on div at bounding box center [334, 131] width 137 height 7
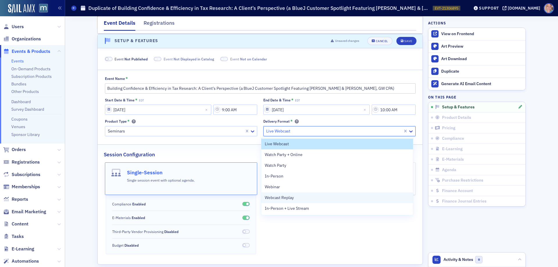
click at [293, 197] on span "Webcast Replay" at bounding box center [279, 198] width 29 height 6
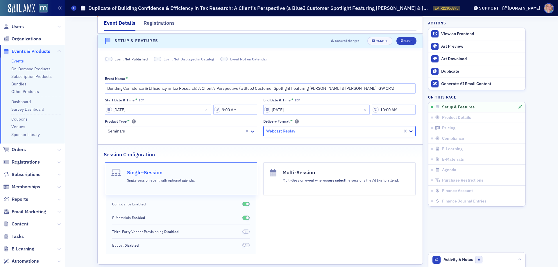
click at [108, 59] on span at bounding box center [109, 59] width 8 height 4
drag, startPoint x: 146, startPoint y: 59, endPoint x: 149, endPoint y: 59, distance: 3.2
click at [147, 59] on span at bounding box center [151, 59] width 8 height 4
click at [213, 59] on span at bounding box center [217, 59] width 8 height 4
click at [401, 40] on icon "submit" at bounding box center [402, 41] width 3 height 3
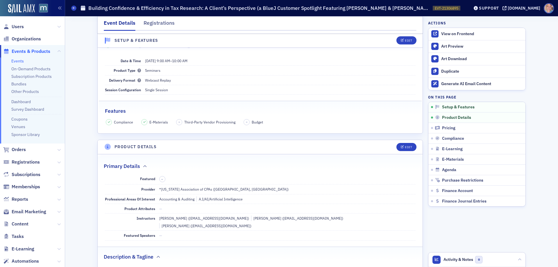
scroll to position [146, 0]
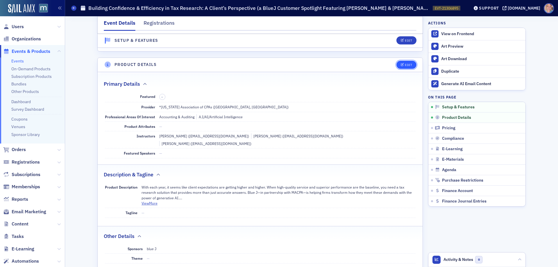
click at [401, 65] on icon "button" at bounding box center [402, 64] width 3 height 3
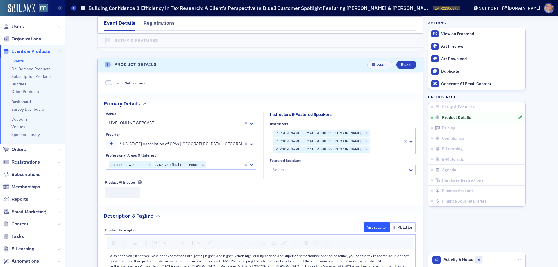
scroll to position [170, 0]
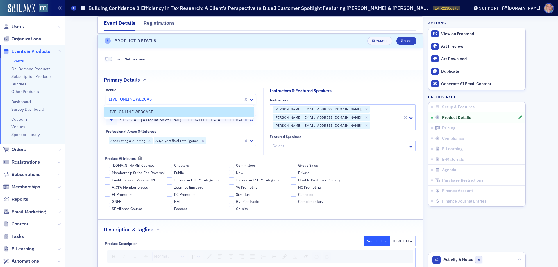
click at [150, 100] on div at bounding box center [175, 99] width 135 height 7
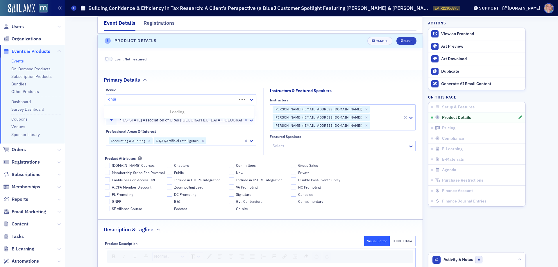
type input "online"
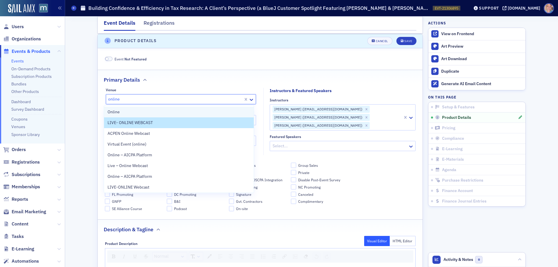
click at [128, 112] on div "Online" at bounding box center [179, 112] width 143 height 6
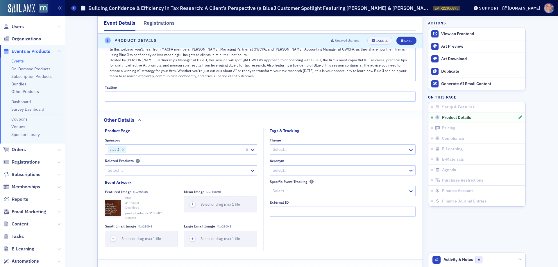
scroll to position [402, 0]
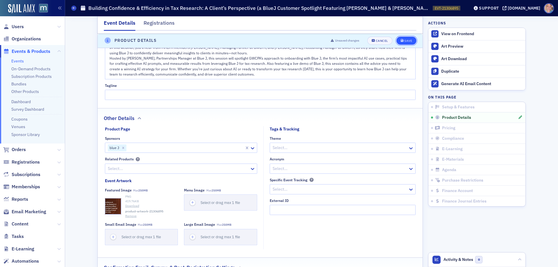
click at [406, 40] on div "Save" at bounding box center [408, 40] width 8 height 3
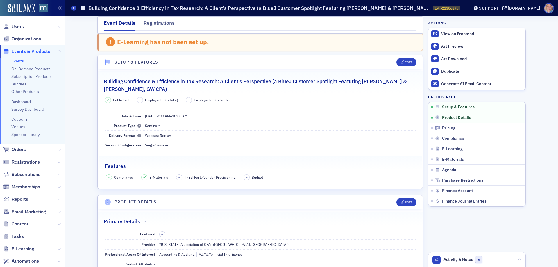
scroll to position [0, 0]
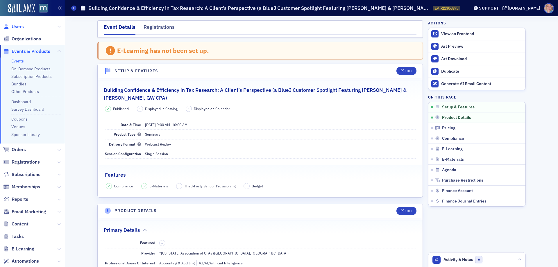
click at [17, 24] on span "Users" at bounding box center [18, 27] width 12 height 6
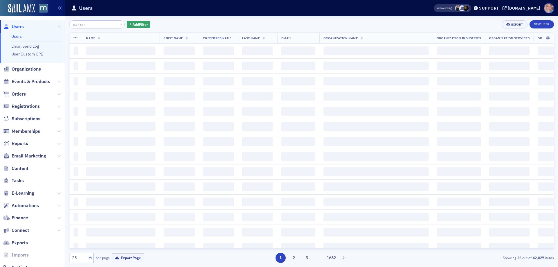
type input "planzer"
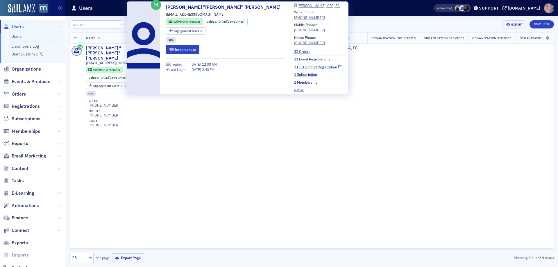
click at [294, 67] on link "1 On-Demand Registration" at bounding box center [317, 66] width 47 height 5
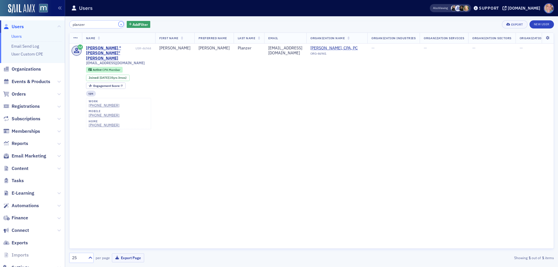
click at [119, 24] on button "×" at bounding box center [121, 24] width 5 height 5
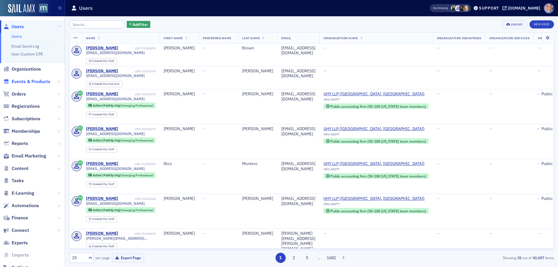
click at [18, 81] on span "Events & Products" at bounding box center [31, 81] width 39 height 6
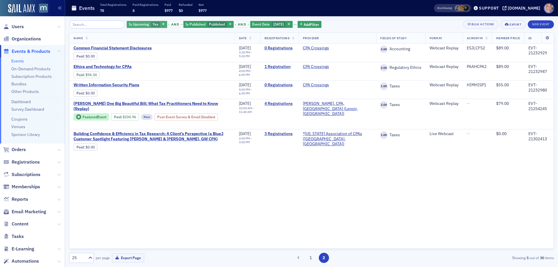
click at [142, 24] on span "Is Upcoming" at bounding box center [139, 24] width 20 height 5
click at [182, 24] on input "No" at bounding box center [182, 24] width 5 height 5
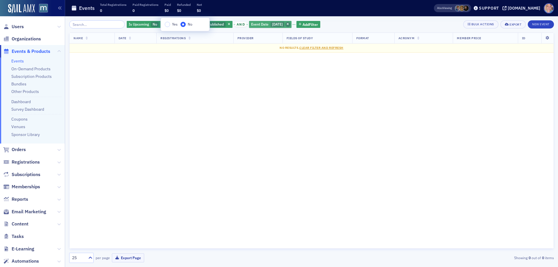
click at [289, 24] on icon "button" at bounding box center [287, 24] width 2 height 3
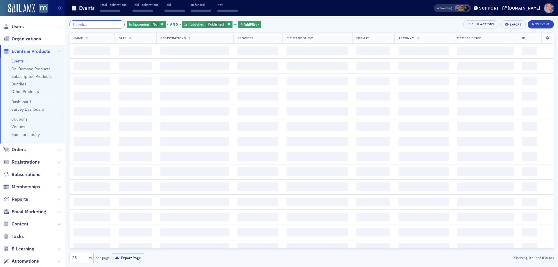
click at [90, 22] on input "search" at bounding box center [96, 24] width 55 height 8
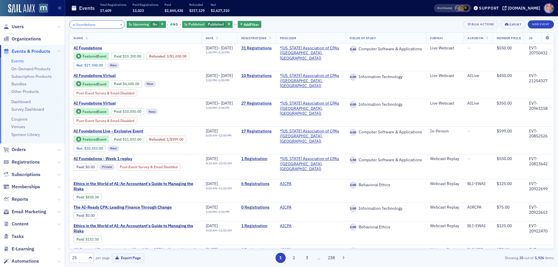
type input "ai foundations"
click at [266, 75] on link "10 Registrations" at bounding box center [256, 75] width 31 height 5
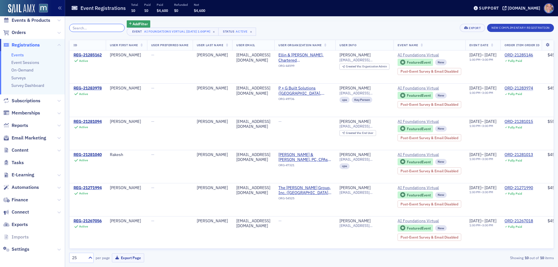
scroll to position [32, 0]
click at [28, 137] on span "Email Marketing" at bounding box center [29, 137] width 35 height 6
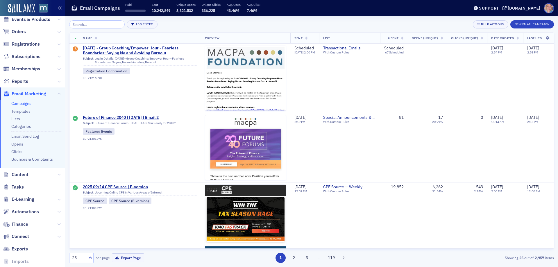
click at [24, 101] on link "Campaigns" at bounding box center [21, 103] width 20 height 5
click at [537, 24] on button "New Email Campaign" at bounding box center [532, 24] width 44 height 8
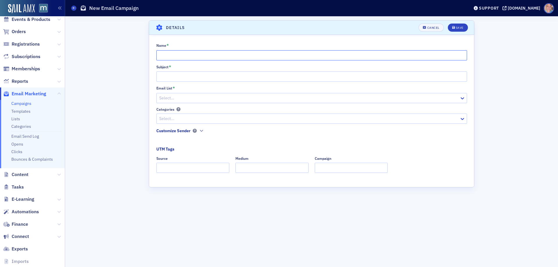
click at [169, 52] on input "Name *" at bounding box center [311, 55] width 311 height 10
paste input "Just Announced: CPA Demo Day for CAS Solutions - Schedule"
type input "Just Announced: CPA Demo Day for CAS Solutions - Schedule"
click at [171, 76] on input "Subject *" at bounding box center [311, 76] width 311 height 10
paste input "Just Announced: CPA Demo Day for CAS Solutions - Schedule"
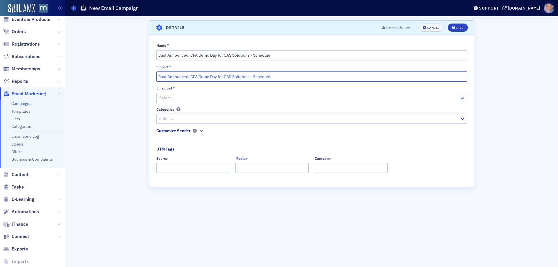
type input "Just Announced: CPA Demo Day for CAS Solutions - Schedule"
click at [181, 94] on div at bounding box center [303, 97] width 289 height 7
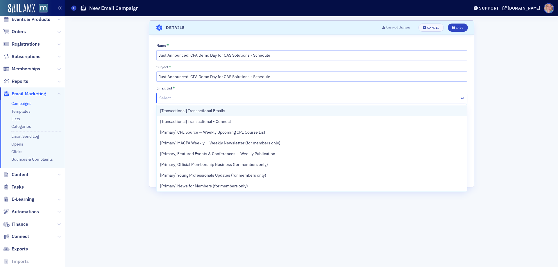
click at [234, 111] on div "[Transactional] Transactional Emails" at bounding box center [311, 111] width 303 height 6
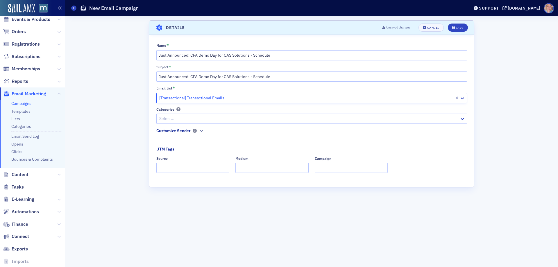
click at [195, 118] on div at bounding box center [309, 118] width 300 height 7
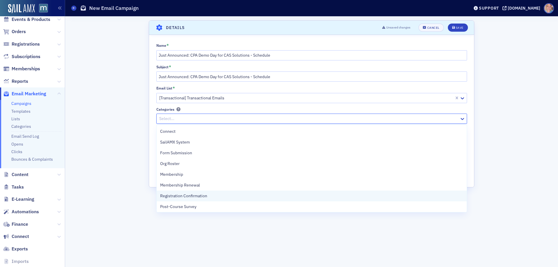
click at [202, 197] on span "Registration Confirmation" at bounding box center [183, 196] width 47 height 6
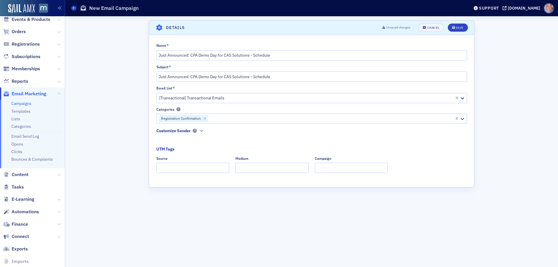
click at [151, 109] on div "Name * Just Announced: CPA Demo Day for CAS Solutions - Schedule Subject * Just…" at bounding box center [311, 110] width 325 height 134
click at [200, 130] on icon "button" at bounding box center [201, 130] width 3 height 3
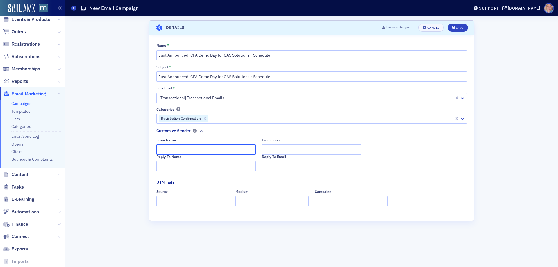
click at [174, 150] on input "From Name" at bounding box center [205, 149] width 99 height 10
type input "MACPA Professional Development Team"
click at [173, 164] on input "Reply-To Name" at bounding box center [205, 166] width 99 height 10
paste input "MACPA Professional Development Team"
type input "MACPA Professional Development Team"
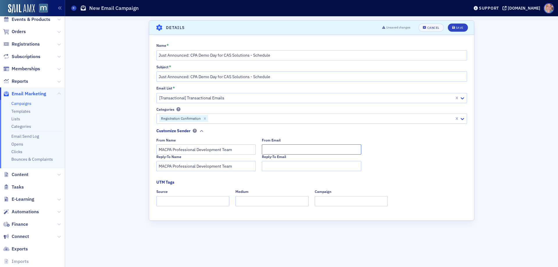
click at [298, 146] on input "From Email" at bounding box center [311, 149] width 99 height 10
click at [291, 144] on input "team@macpa.org" at bounding box center [311, 149] width 99 height 10
click at [282, 148] on input "team@macpa.org" at bounding box center [311, 149] width 99 height 10
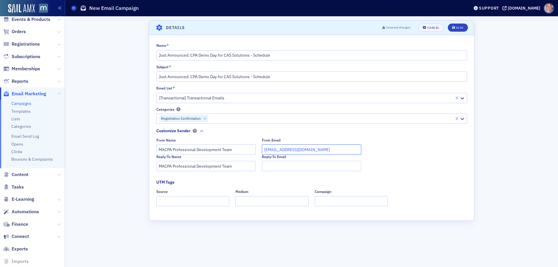
type input "team@macpa.org"
click at [356, 165] on body "Users Organizations Events & Products Orders Registrations Subscriptions Member…" at bounding box center [279, 133] width 558 height 267
click at [307, 165] on input "Reply-To Email" at bounding box center [311, 166] width 99 height 10
paste input "team@macpa.org"
type input "team@macpa.org"
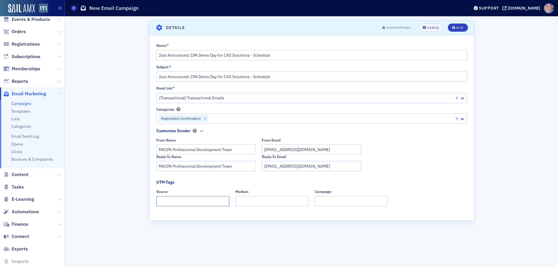
click at [172, 202] on input "Source" at bounding box center [192, 201] width 73 height 10
type input "dedicated"
type input "email"
type input "demo day"
drag, startPoint x: 255, startPoint y: 55, endPoint x: 288, endPoint y: 49, distance: 33.7
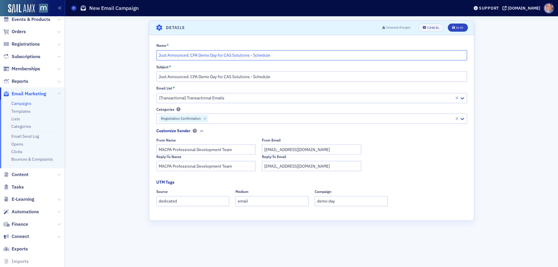
click at [255, 55] on input "Just Announced: CPA Demo Day for CAS Solutions - Schedule" at bounding box center [311, 55] width 311 height 10
type input "Just Announced: CPA Demo Day for CAS Solutions - 9/26 Schedule"
drag, startPoint x: 255, startPoint y: 77, endPoint x: 268, endPoint y: 68, distance: 16.3
click at [255, 77] on input "Just Announced: CPA Demo Day for CAS Solutions - Schedule" at bounding box center [311, 76] width 311 height 10
type input "Just Announced: CPA Demo Day for CAS Solutions - 9/26 Schedule"
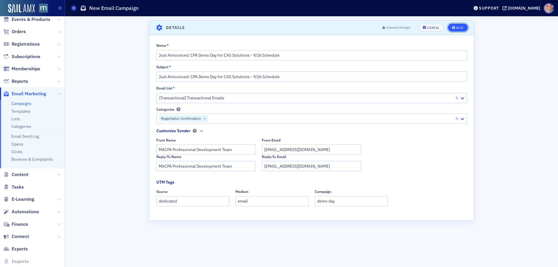
click at [459, 27] on div "Save" at bounding box center [460, 27] width 8 height 3
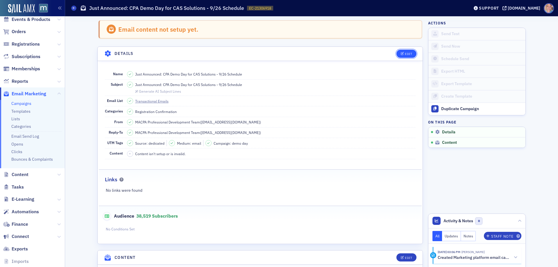
click at [405, 54] on div "Edit" at bounding box center [408, 53] width 7 height 3
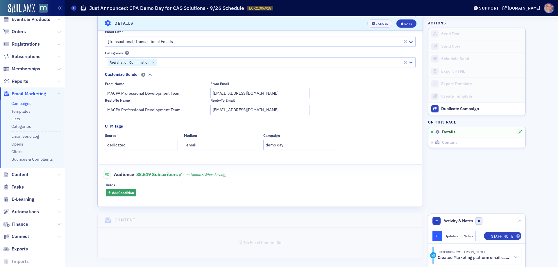
scroll to position [90, 0]
click at [127, 190] on span "Add Condition" at bounding box center [123, 191] width 22 height 5
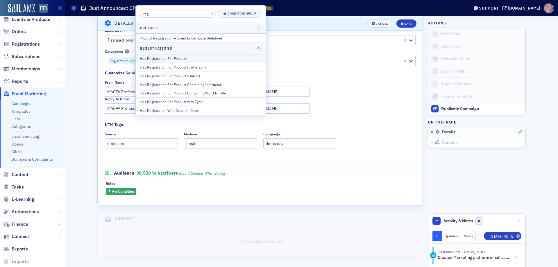
type input "reg"
click at [183, 57] on div "Has Registration For Product" at bounding box center [201, 58] width 122 height 5
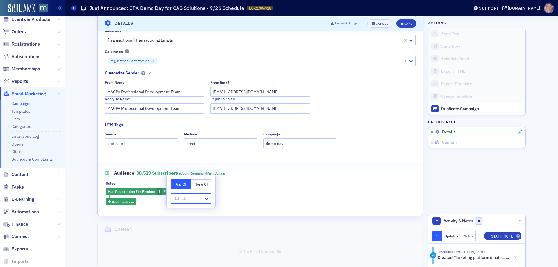
type input "EVT-21148847"
click at [213, 211] on span "MACPA Demo Day - CAS Solutions [9/26/2025 9:00am]" at bounding box center [219, 211] width 91 height 6
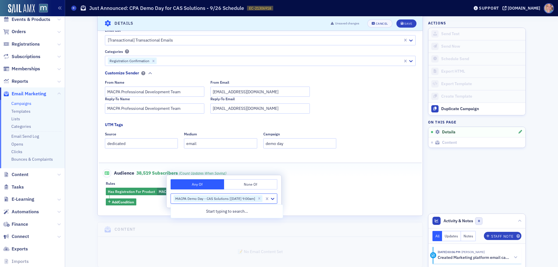
click at [313, 178] on fieldset "Audience 38,519 Subscribers (count updates when saving) Rules Has Registration …" at bounding box center [260, 185] width 323 height 45
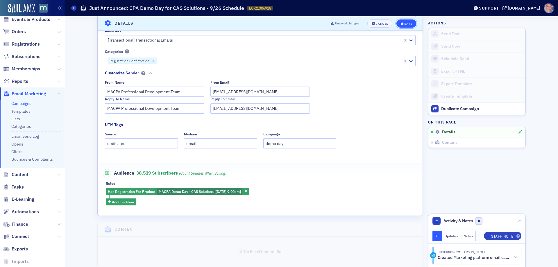
click at [403, 21] on button "Save" at bounding box center [406, 23] width 20 height 8
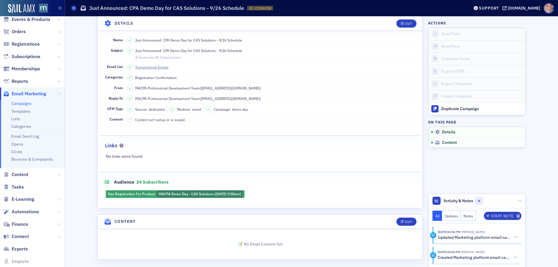
scroll to position [37, 0]
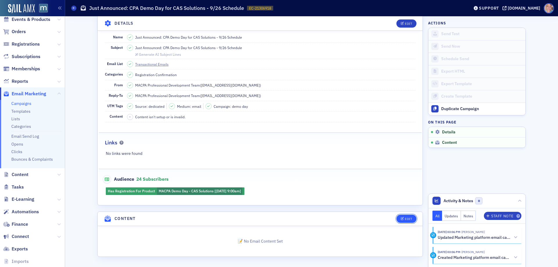
click at [405, 219] on div "Edit" at bounding box center [408, 218] width 7 height 3
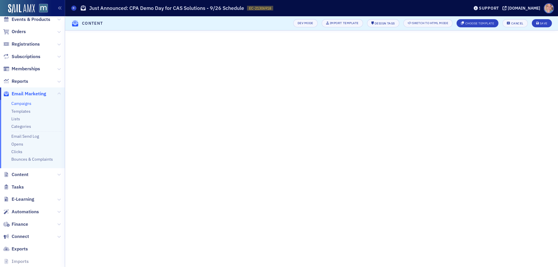
scroll to position [0, 0]
click at [542, 22] on div "Save" at bounding box center [544, 23] width 8 height 3
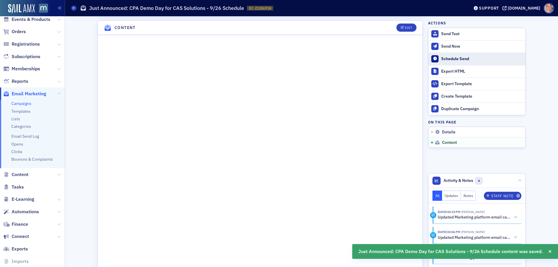
scroll to position [250, 0]
click at [404, 28] on button "Edit" at bounding box center [406, 26] width 20 height 8
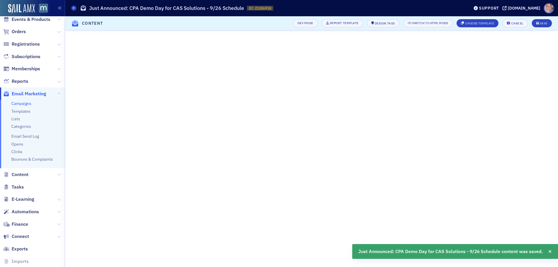
scroll to position [6, 0]
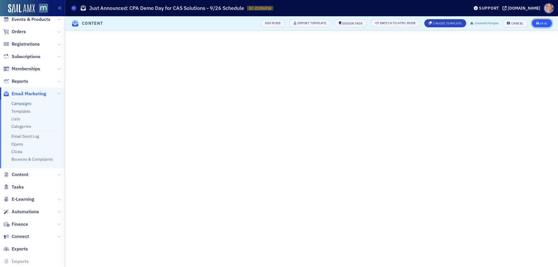
click at [542, 22] on div "Save" at bounding box center [544, 23] width 8 height 3
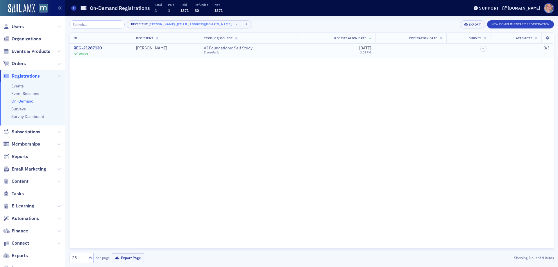
click at [97, 49] on div "REG-21267130" at bounding box center [88, 48] width 28 height 5
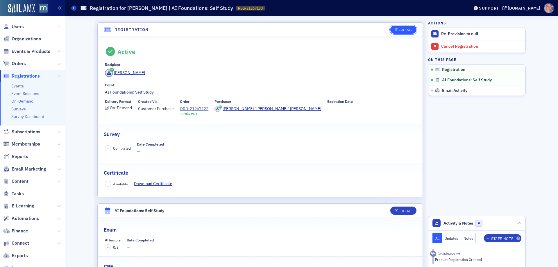
click at [395, 30] on icon "button" at bounding box center [396, 29] width 3 height 3
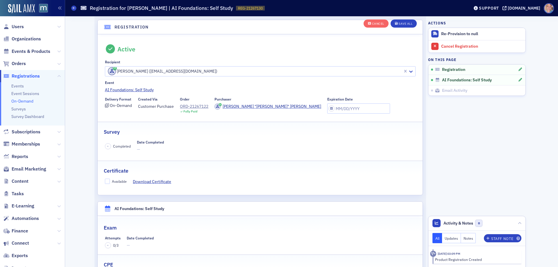
scroll to position [15, 0]
click at [105, 180] on input "Available" at bounding box center [107, 180] width 5 height 5
checkbox input "true"
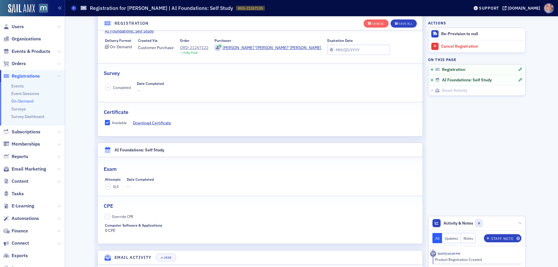
scroll to position [132, 0]
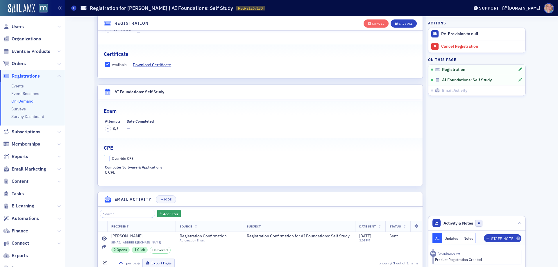
click at [106, 158] on input "Override CPE" at bounding box center [107, 158] width 5 height 5
checkbox input "true"
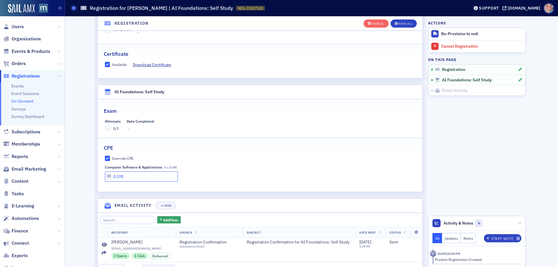
click at [141, 175] on input "0 CPE" at bounding box center [141, 176] width 73 height 10
type input "5 CPE"
click at [400, 24] on div "Save All" at bounding box center [405, 23] width 14 height 3
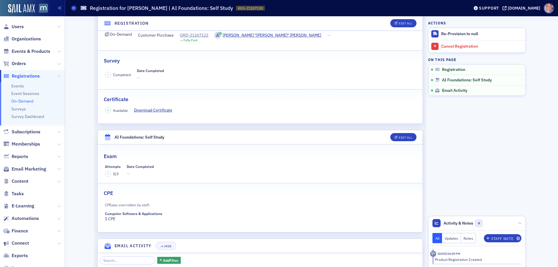
scroll to position [44, 0]
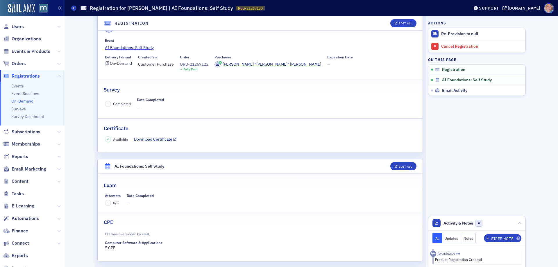
click at [156, 141] on link "Download Certificate" at bounding box center [155, 139] width 43 height 6
click at [22, 50] on span "Events & Products" at bounding box center [31, 51] width 39 height 6
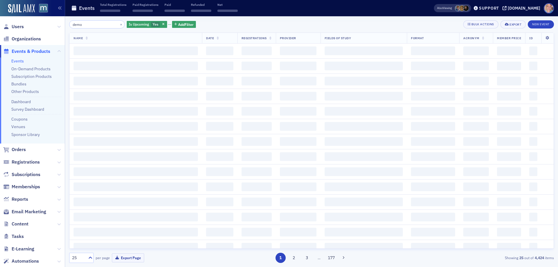
type input "demo"
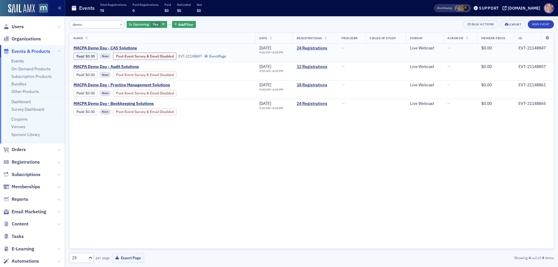
click at [536, 45] on td "EVT-21148847" at bounding box center [533, 53] width 39 height 18
copy div "EVT-21148847"
click at [221, 55] on link "Event Page" at bounding box center [215, 56] width 22 height 4
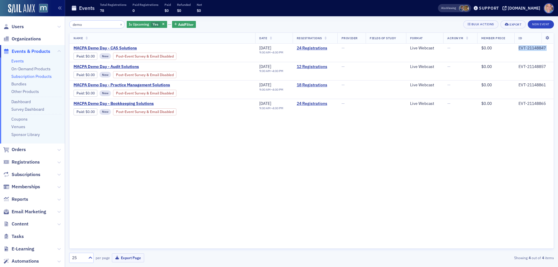
drag, startPoint x: 20, startPoint y: 84, endPoint x: 35, endPoint y: 78, distance: 15.9
click at [20, 84] on link "Bundles" at bounding box center [18, 83] width 15 height 5
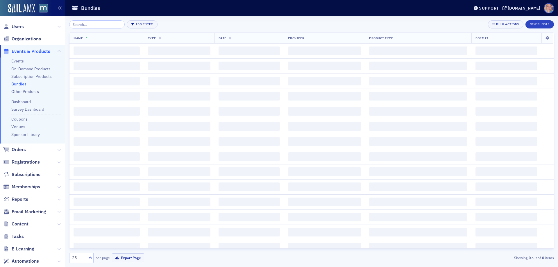
click at [89, 25] on input "search" at bounding box center [96, 24] width 55 height 8
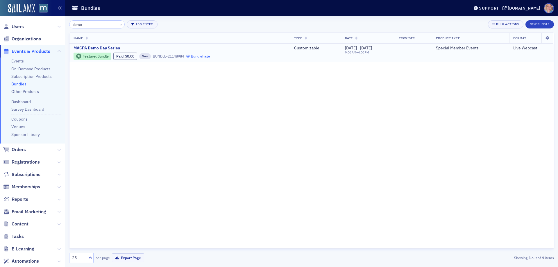
type input "demo"
click at [205, 57] on link "Bundle Page" at bounding box center [198, 56] width 24 height 4
click at [119, 24] on button "×" at bounding box center [121, 24] width 5 height 5
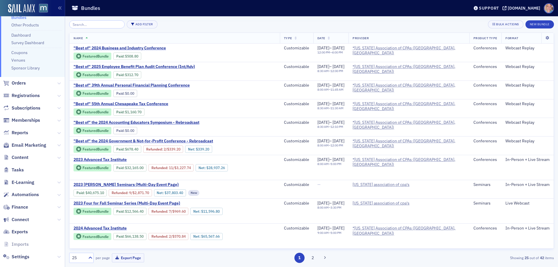
scroll to position [75, 0]
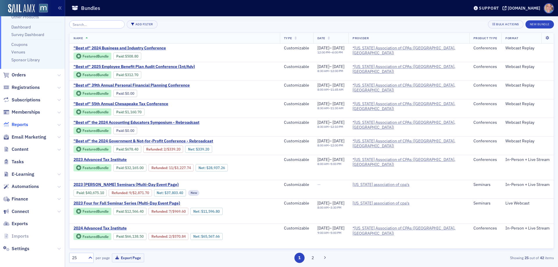
click at [26, 124] on span "Reports" at bounding box center [20, 124] width 17 height 6
